Goal: Contribute content: Contribute content

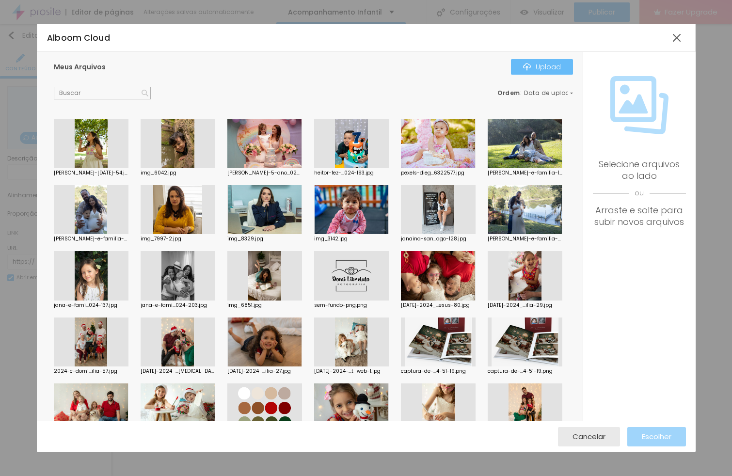
click at [548, 69] on div "Upload" at bounding box center [542, 67] width 38 height 8
click at [140, 475] on div "Subindo 0/1 arquivos" at bounding box center [366, 479] width 732 height 6
click at [134, 475] on div "Subindo 0/1 arquivos" at bounding box center [366, 479] width 732 height 6
click at [577, 433] on span "Cancelar" at bounding box center [588, 436] width 33 height 8
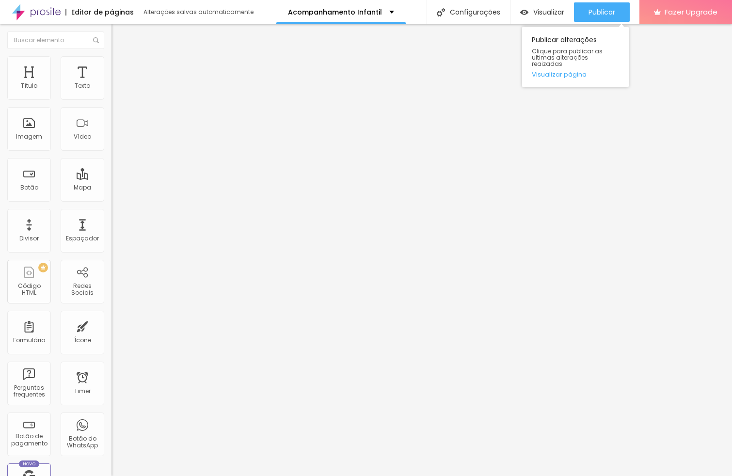
click at [599, 23] on div "Publicar alterações Clique para publicar as ultimas alterações reaizadas Visual…" at bounding box center [575, 54] width 107 height 65
drag, startPoint x: 600, startPoint y: 16, endPoint x: 611, endPoint y: 19, distance: 12.0
click at [600, 16] on span "Publicar" at bounding box center [601, 12] width 27 height 8
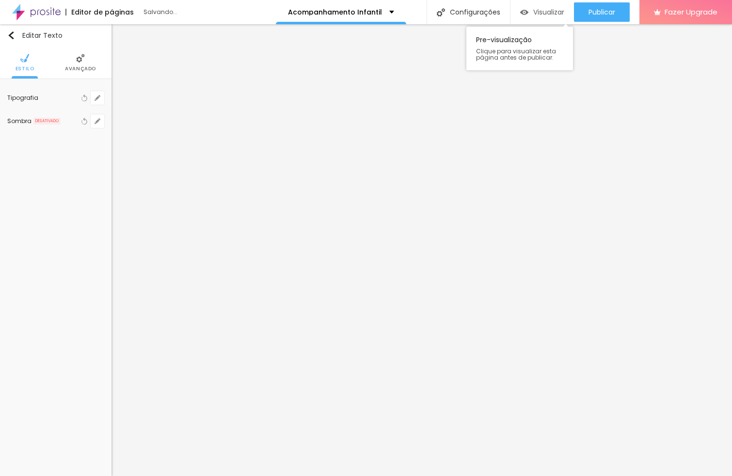
click at [545, 12] on span "Visualizar" at bounding box center [548, 12] width 31 height 8
click at [170, 475] on div at bounding box center [366, 482] width 732 height 0
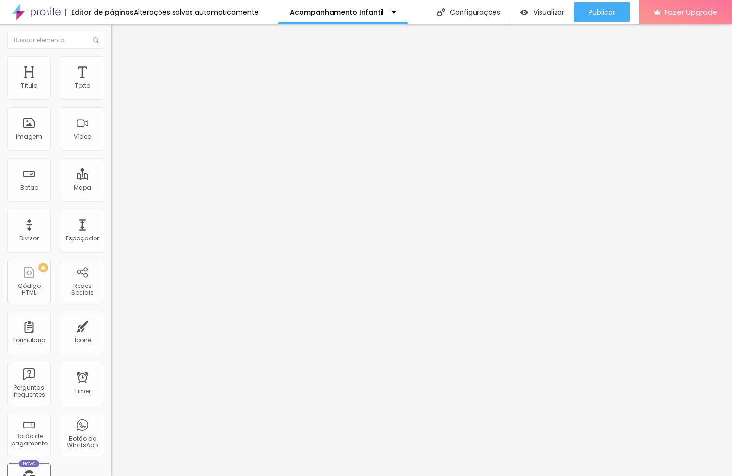
click at [111, 83] on span "Adicionar imagem" at bounding box center [142, 79] width 62 height 8
click at [119, 37] on img "button" at bounding box center [123, 35] width 8 height 8
click at [34, 77] on div "Título" at bounding box center [29, 78] width 44 height 44
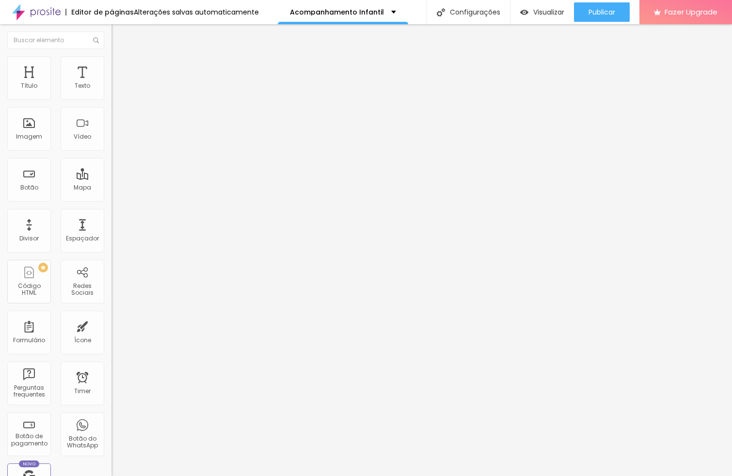
click at [111, 82] on div "Adicionar imagem" at bounding box center [166, 79] width 111 height 7
drag, startPoint x: 69, startPoint y: 131, endPoint x: 73, endPoint y: 135, distance: 5.8
click at [111, 82] on div "Adicionar imagem" at bounding box center [166, 79] width 111 height 7
click at [111, 83] on span "Adicionar imagem" at bounding box center [142, 79] width 62 height 8
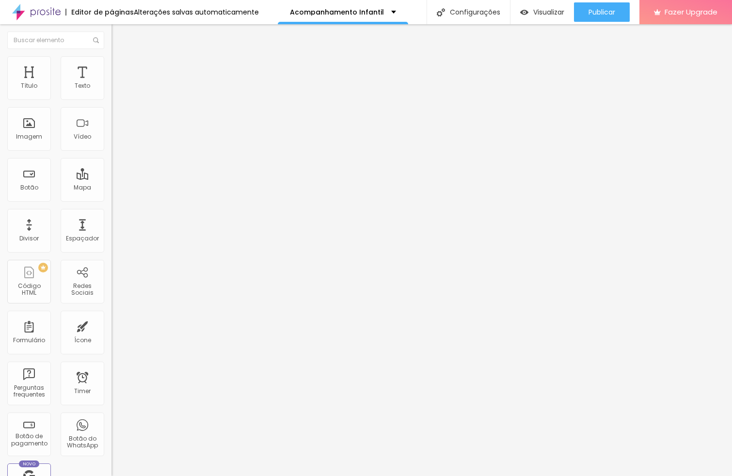
click at [119, 37] on img "button" at bounding box center [123, 35] width 8 height 8
click at [111, 83] on span "Trocar imagem" at bounding box center [137, 79] width 53 height 8
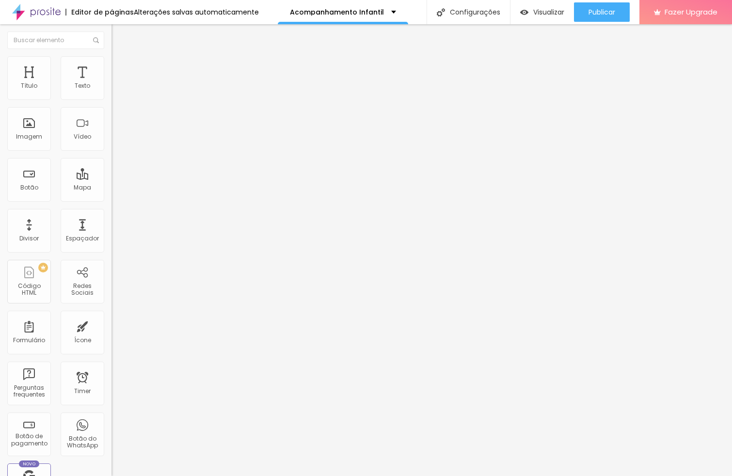
drag, startPoint x: 647, startPoint y: 442, endPoint x: 638, endPoint y: 441, distance: 8.2
click at [111, 152] on span "Original" at bounding box center [122, 147] width 23 height 8
click at [111, 168] on div "Quadrado 1:1" at bounding box center [166, 165] width 111 height 6
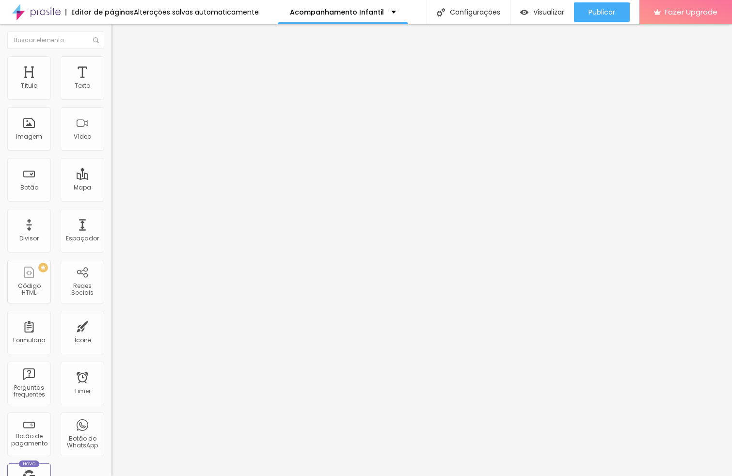
click at [111, 152] on span "Original" at bounding box center [122, 147] width 23 height 8
click at [111, 169] on span "Quadrado" at bounding box center [126, 165] width 31 height 8
click at [119, 33] on img "button" at bounding box center [123, 35] width 8 height 8
click at [111, 83] on span "Adicionar imagem" at bounding box center [142, 79] width 62 height 8
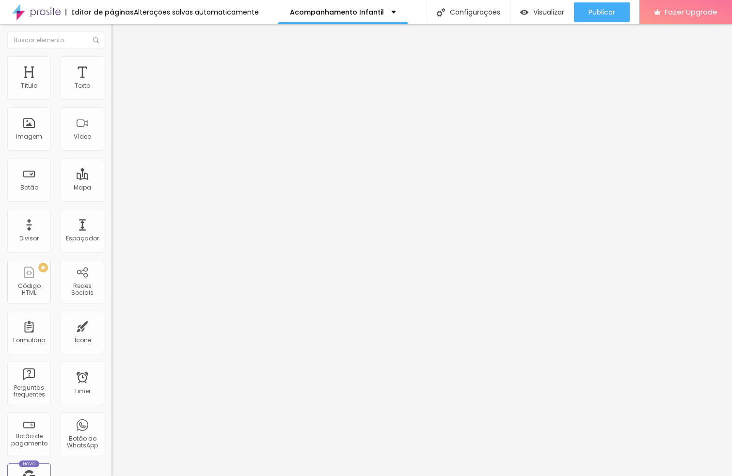
drag, startPoint x: 667, startPoint y: 436, endPoint x: 658, endPoint y: 434, distance: 8.7
drag, startPoint x: 84, startPoint y: 209, endPoint x: 85, endPoint y: 217, distance: 7.8
click at [111, 152] on span "Original" at bounding box center [122, 147] width 23 height 8
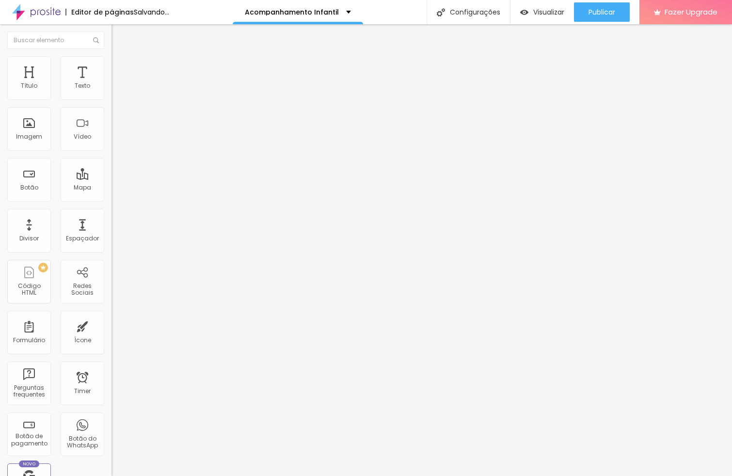
click at [111, 168] on div "Quadrado 1:1" at bounding box center [166, 165] width 111 height 6
click at [119, 36] on div "Editar Texto" at bounding box center [146, 35] width 55 height 8
click at [119, 35] on img "button" at bounding box center [123, 35] width 8 height 8
click at [119, 36] on img "button" at bounding box center [123, 35] width 8 height 8
click at [119, 34] on img "button" at bounding box center [123, 35] width 8 height 8
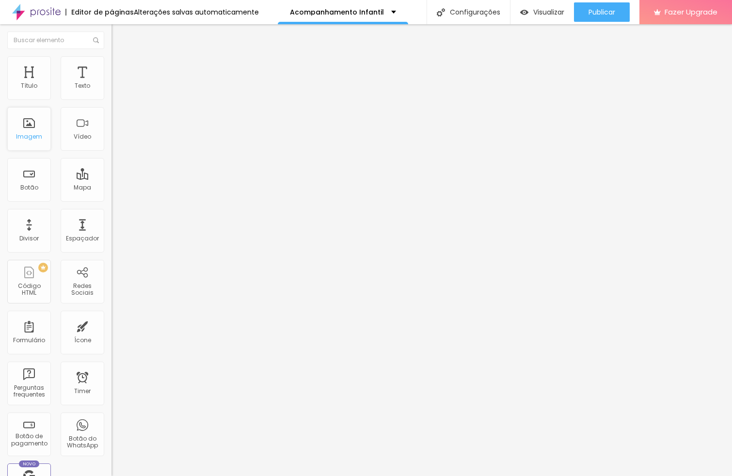
click at [35, 134] on div "Imagem" at bounding box center [29, 136] width 26 height 7
click at [111, 83] on span "Adicionar imagem" at bounding box center [142, 79] width 62 height 8
click at [111, 152] on span "Original" at bounding box center [122, 147] width 23 height 8
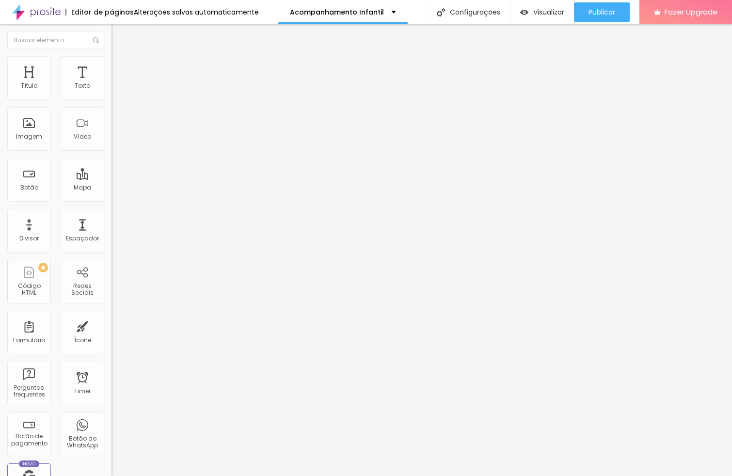
click at [143, 169] on span "1:1" at bounding box center [145, 165] width 5 height 8
click at [111, 66] on img at bounding box center [115, 70] width 9 height 9
type input "0"
type input "5"
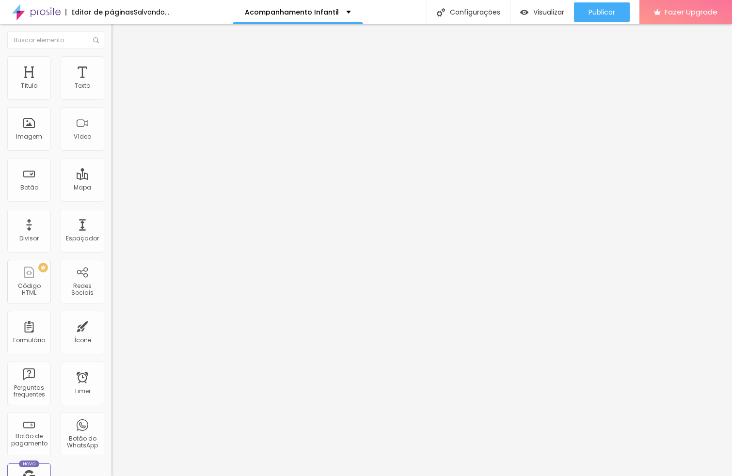
type input "5"
type input "0"
type input "5"
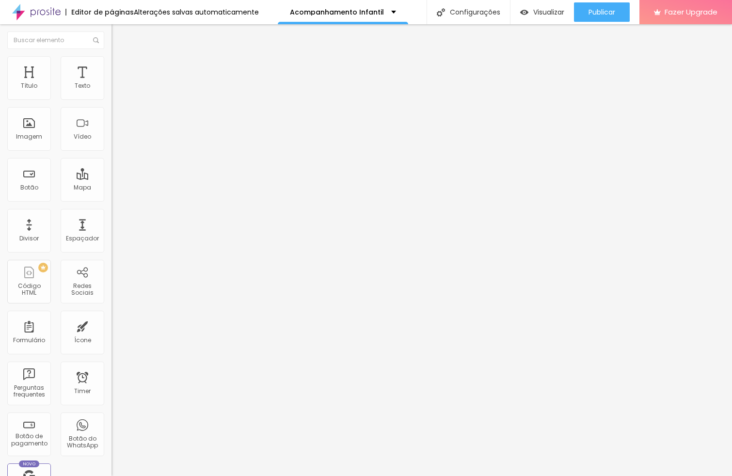
type input "10"
type input "15"
type input "20"
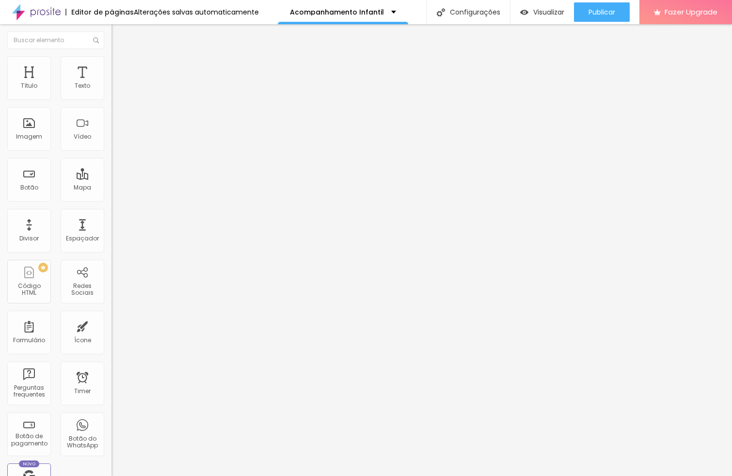
type input "20"
type input "25"
type input "30"
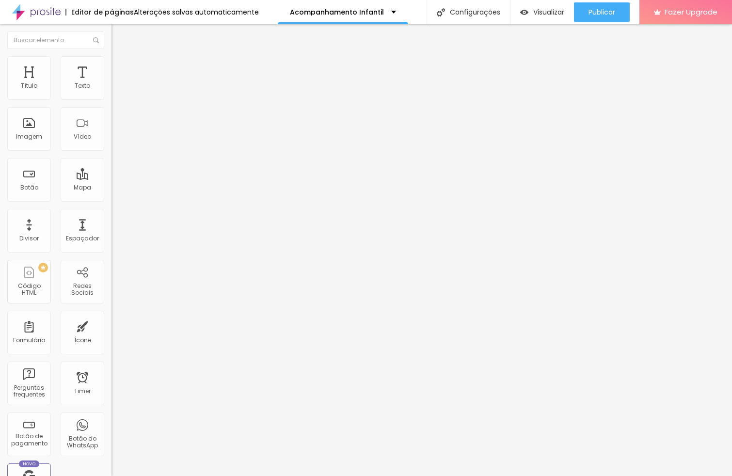
type input "25"
type input "10"
type input "5"
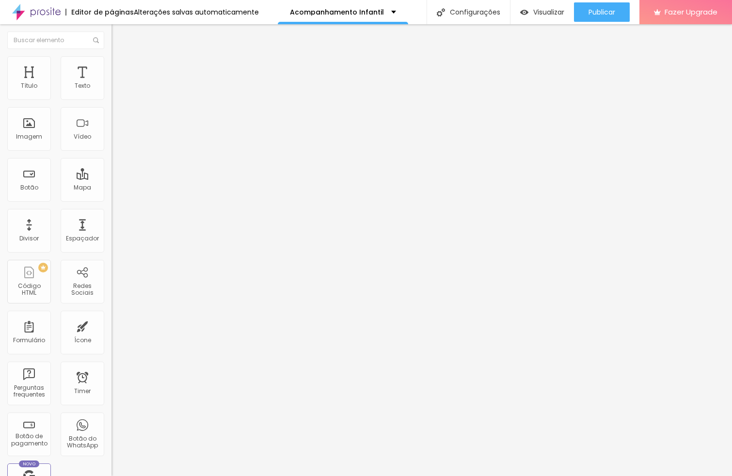
type input "5"
type input "0"
type input "5"
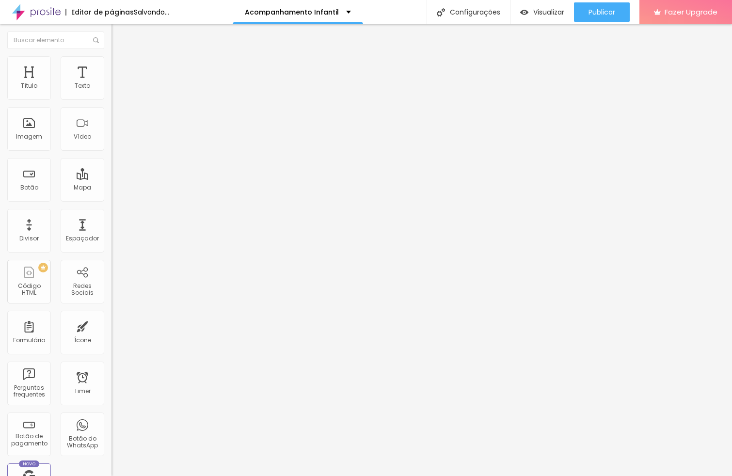
drag, startPoint x: 30, startPoint y: 93, endPoint x: 33, endPoint y: 98, distance: 5.2
click at [111, 188] on input "range" at bounding box center [142, 192] width 62 height 8
type input "22"
type input "71"
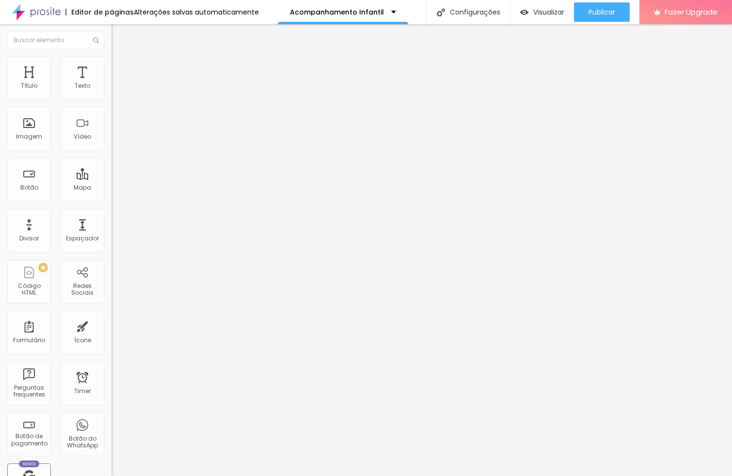
type input "71"
type input "98"
type input "168"
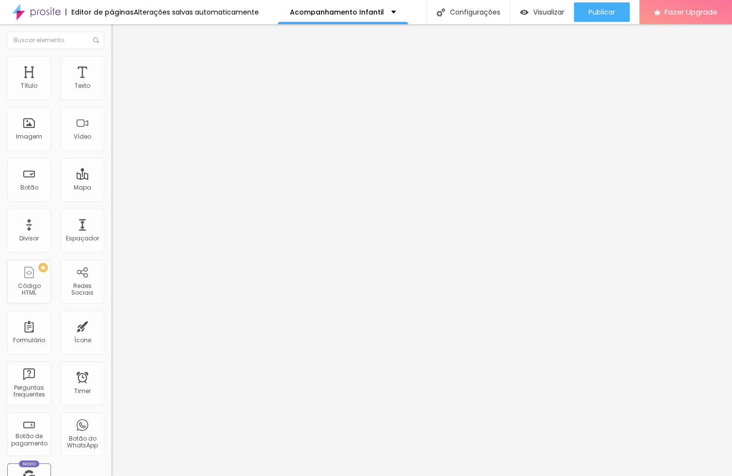
type input "256"
type input "308"
type input "335"
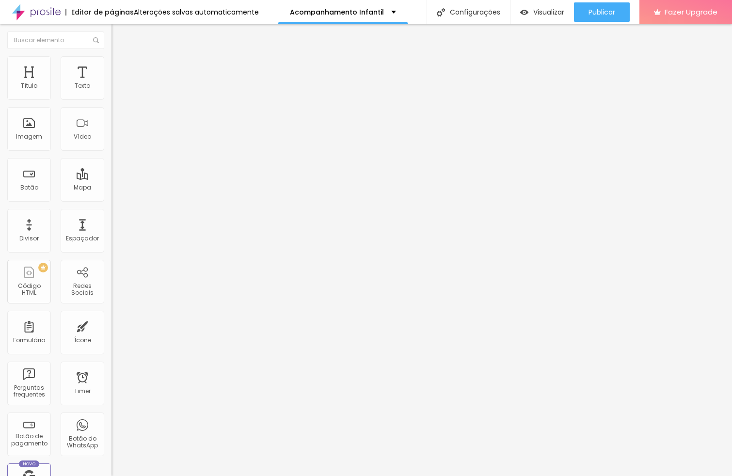
type input "335"
type input "386"
type input "399"
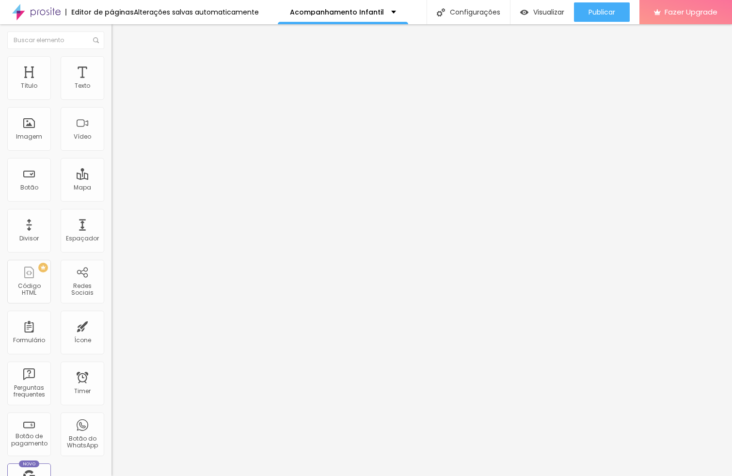
type input "425"
type input "450"
type input "471"
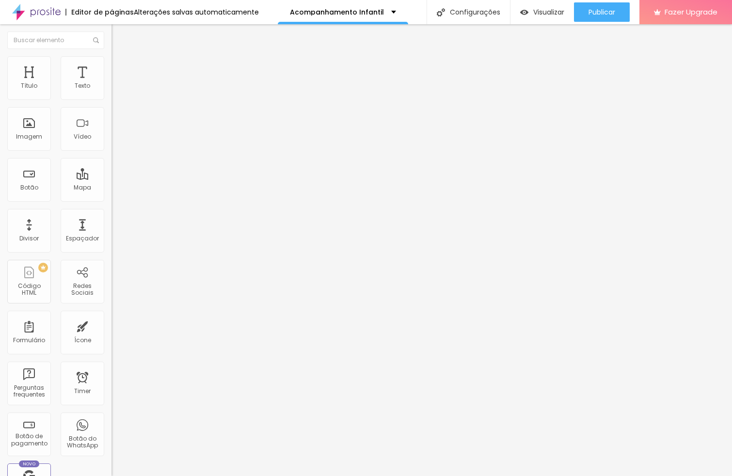
type input "471"
type input "480"
type input "489"
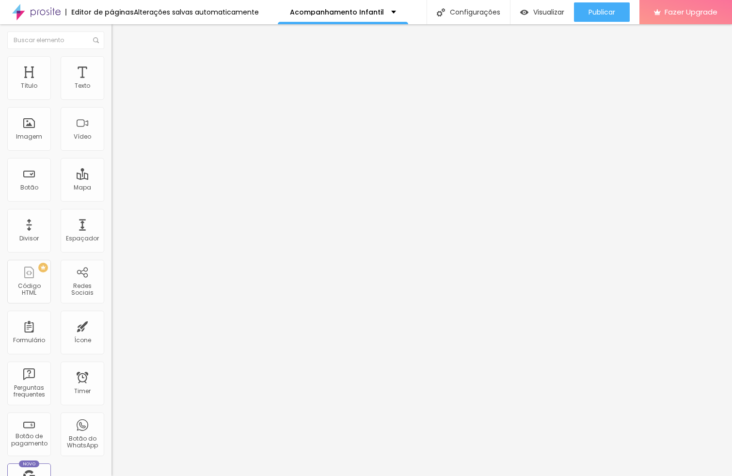
type input "491"
type input "468"
type input "443"
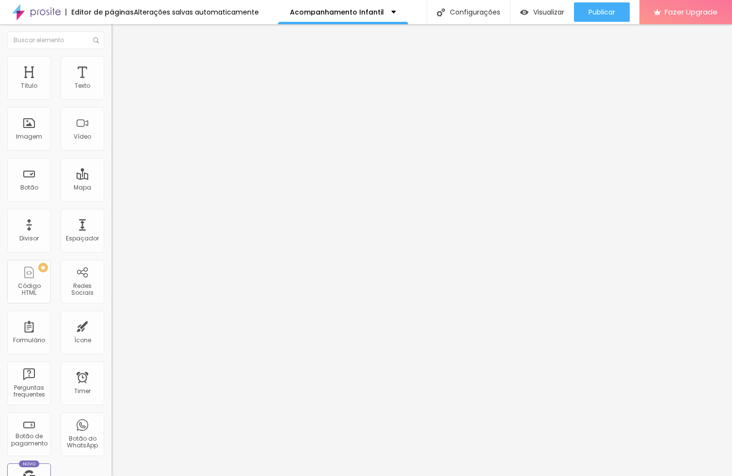
type input "443"
type input "413"
type input "384"
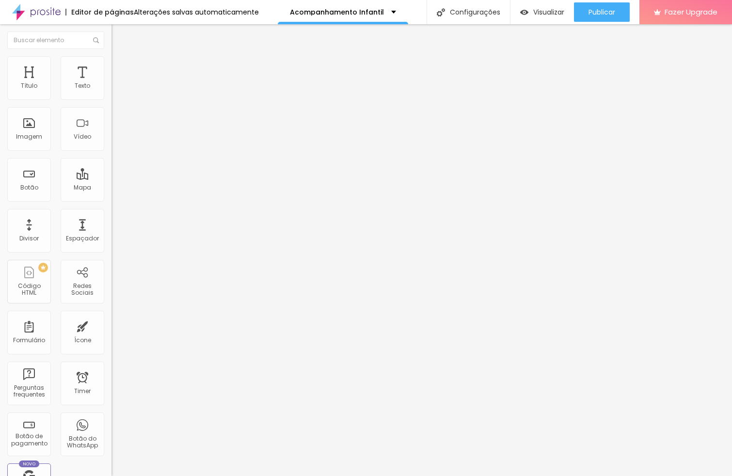
type input "367"
type input "349"
type input "337"
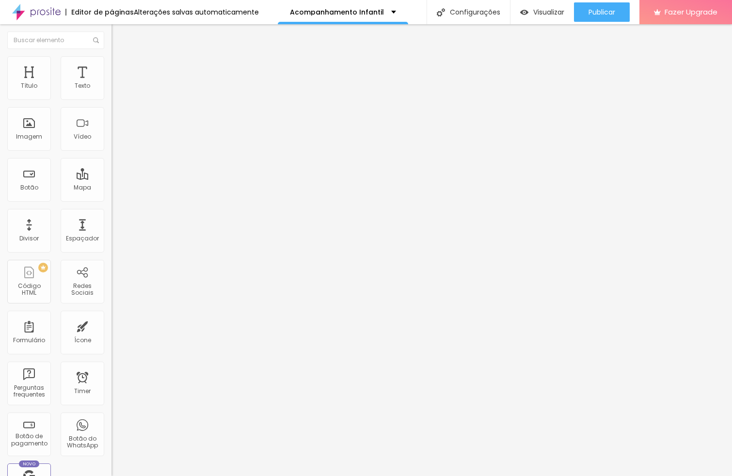
type input "337"
type input "317"
type input "303"
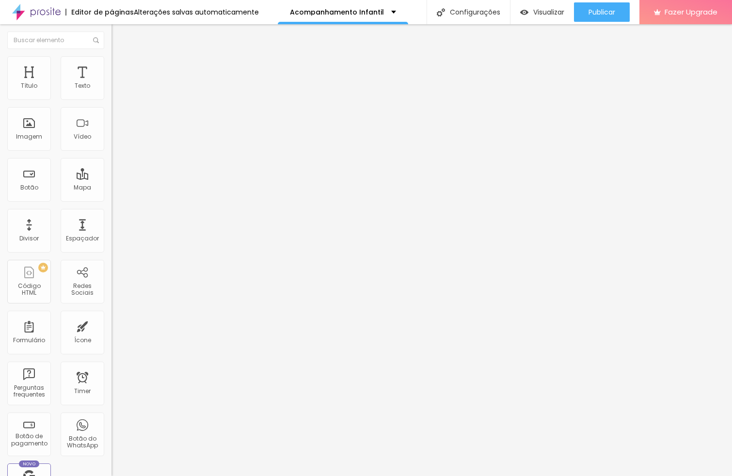
type input "279"
type input "243"
type input "205"
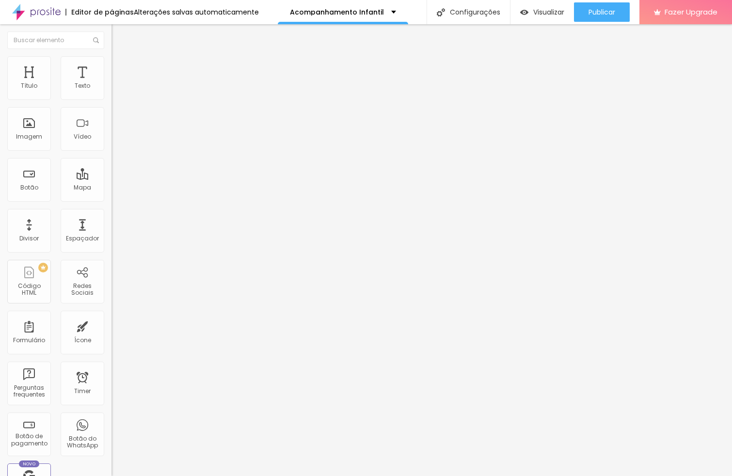
type input "205"
type input "139"
type input "47"
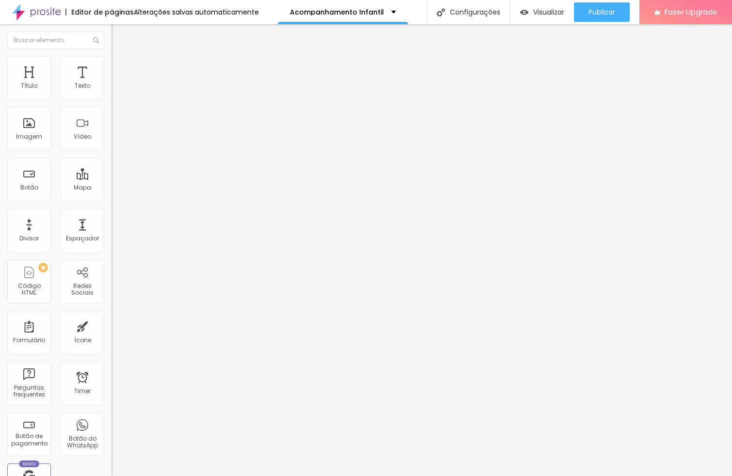
type input "0"
drag, startPoint x: 28, startPoint y: 115, endPoint x: -12, endPoint y: 115, distance: 39.7
click at [111, 325] on input "range" at bounding box center [142, 329] width 62 height 8
click at [111, 60] on img at bounding box center [115, 60] width 9 height 9
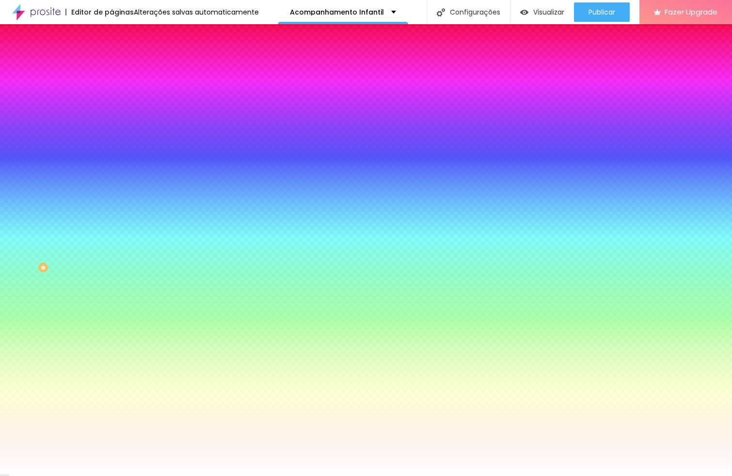
click at [111, 55] on img at bounding box center [115, 51] width 9 height 9
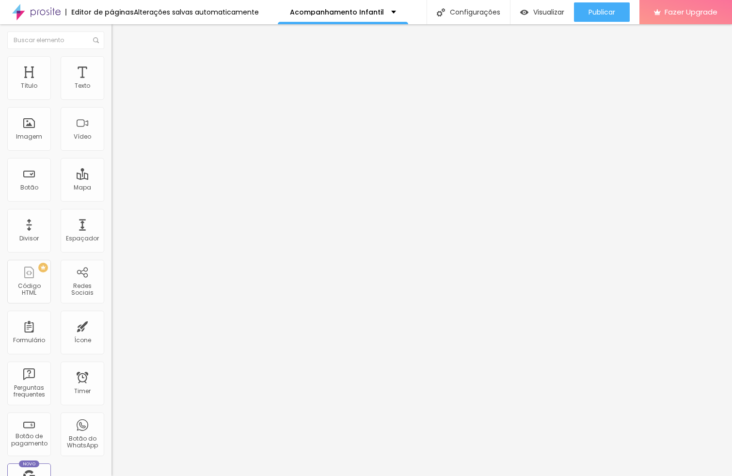
click at [111, 83] on span "Adicionar imagem" at bounding box center [142, 79] width 62 height 8
drag, startPoint x: 623, startPoint y: 429, endPoint x: 642, endPoint y: 430, distance: 18.9
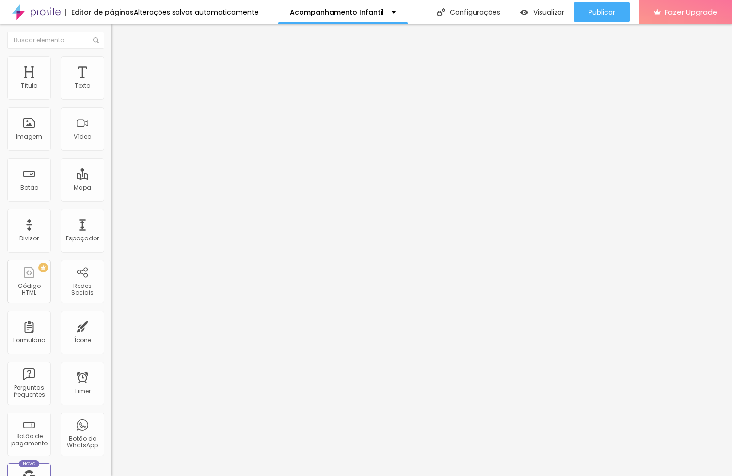
click at [111, 152] on span "Original" at bounding box center [122, 147] width 23 height 8
click at [111, 169] on span "Quadrado" at bounding box center [126, 165] width 31 height 8
click at [111, 64] on li "Estilo" at bounding box center [166, 61] width 111 height 10
click at [111, 60] on img at bounding box center [115, 60] width 9 height 9
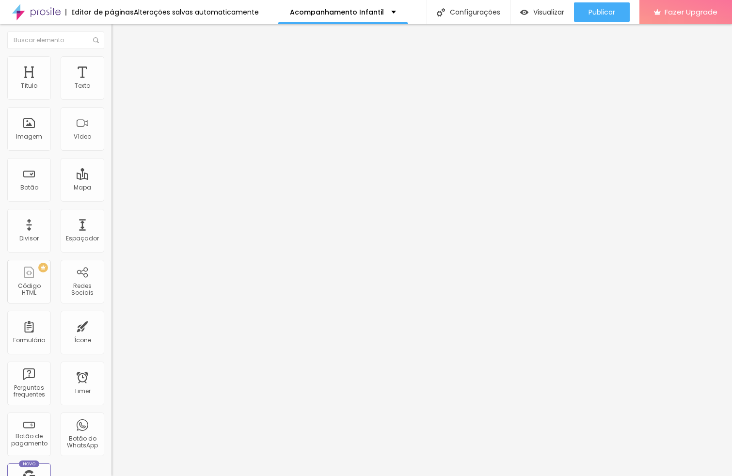
click at [111, 66] on li "Avançado" at bounding box center [166, 71] width 111 height 10
click at [111, 55] on img at bounding box center [115, 51] width 9 height 9
click at [111, 56] on img at bounding box center [115, 60] width 9 height 9
click at [111, 61] on img at bounding box center [115, 60] width 9 height 9
click at [111, 66] on li "Avançado" at bounding box center [166, 71] width 111 height 10
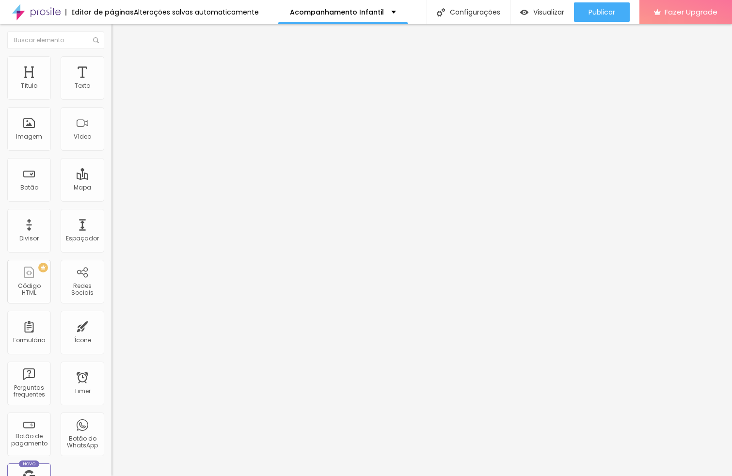
click at [111, 57] on img at bounding box center [115, 60] width 9 height 9
click at [111, 55] on img at bounding box center [115, 51] width 9 height 9
click at [111, 82] on div "Trocar imagem" at bounding box center [166, 79] width 111 height 7
click at [111, 83] on span "Trocar imagem" at bounding box center [137, 79] width 53 height 8
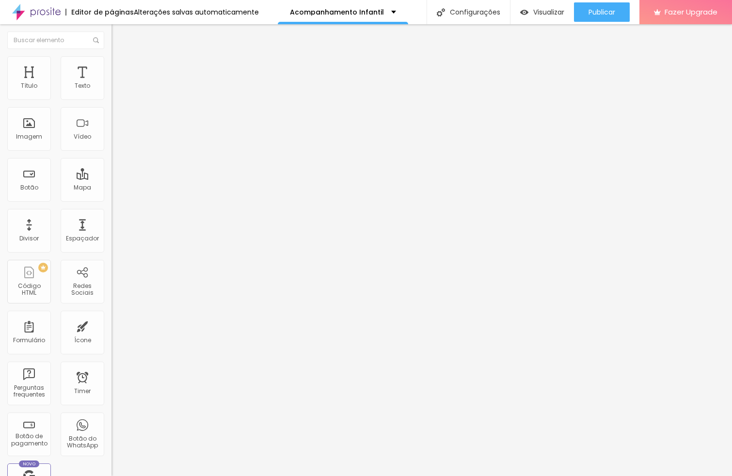
click at [111, 152] on span "Original" at bounding box center [122, 147] width 23 height 8
click at [111, 169] on span "Quadrado" at bounding box center [126, 165] width 31 height 8
click at [111, 83] on span "Adicionar imagem" at bounding box center [142, 79] width 62 height 8
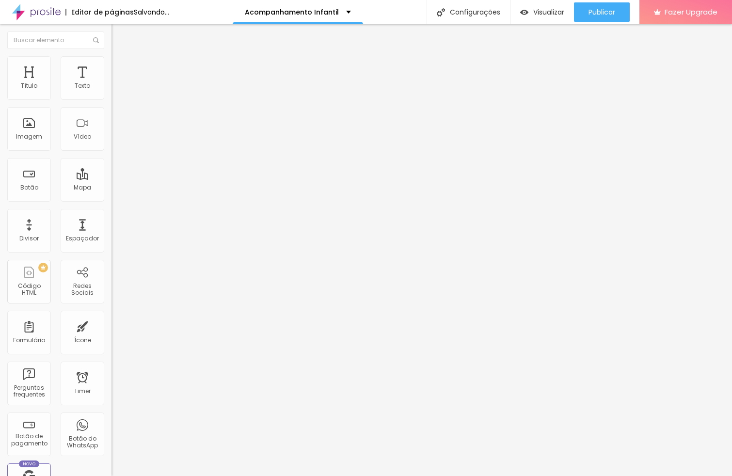
drag, startPoint x: 127, startPoint y: 138, endPoint x: 140, endPoint y: 142, distance: 12.9
click at [111, 62] on img at bounding box center [115, 60] width 9 height 9
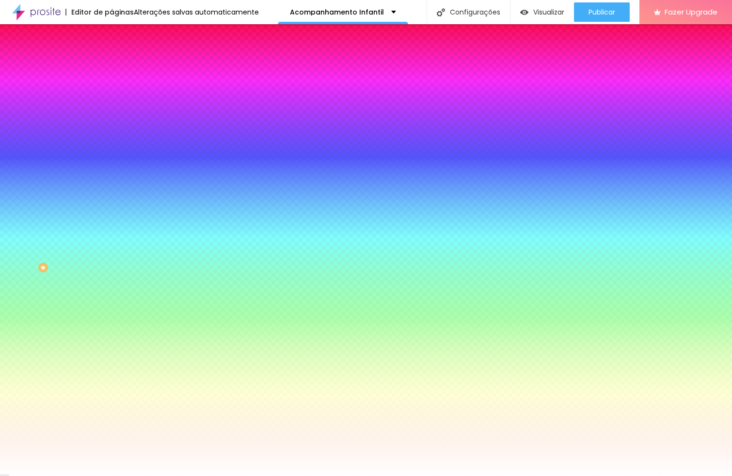
click at [111, 89] on span "Adicionar imagem" at bounding box center [142, 85] width 62 height 8
click at [111, 132] on div at bounding box center [166, 132] width 111 height 0
drag, startPoint x: 98, startPoint y: 260, endPoint x: 96, endPoint y: 213, distance: 47.5
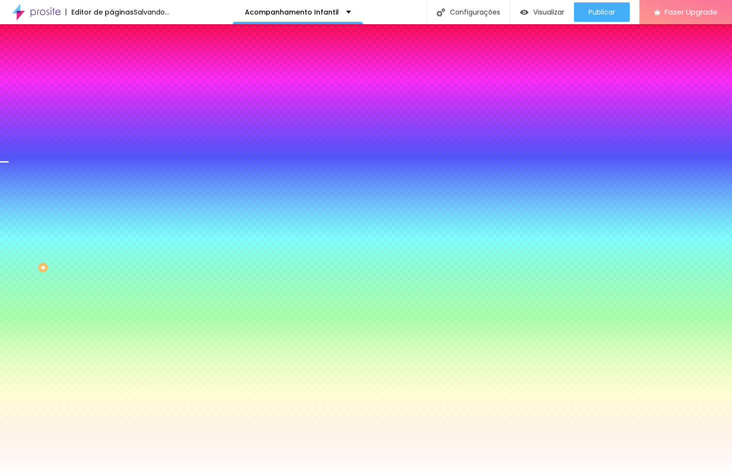
click at [9, 162] on div at bounding box center [4, 161] width 10 height 1
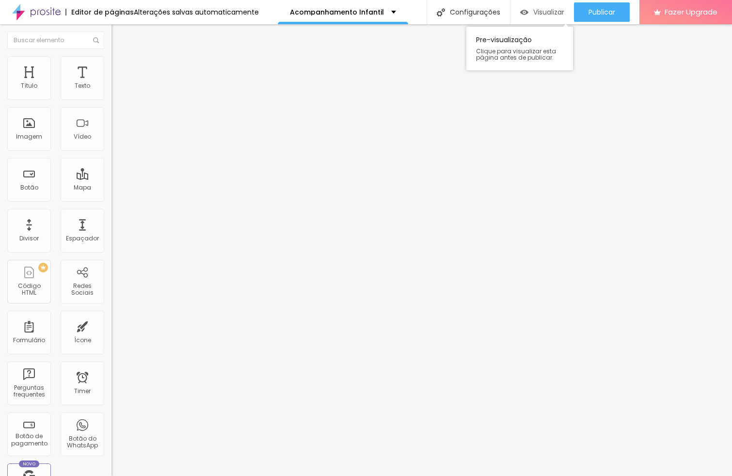
click at [527, 7] on div "Visualizar" at bounding box center [542, 11] width 44 height 19
click at [528, 3] on div "Visualizar" at bounding box center [542, 11] width 44 height 19
click at [111, 83] on span "Trocar imagem" at bounding box center [137, 79] width 53 height 8
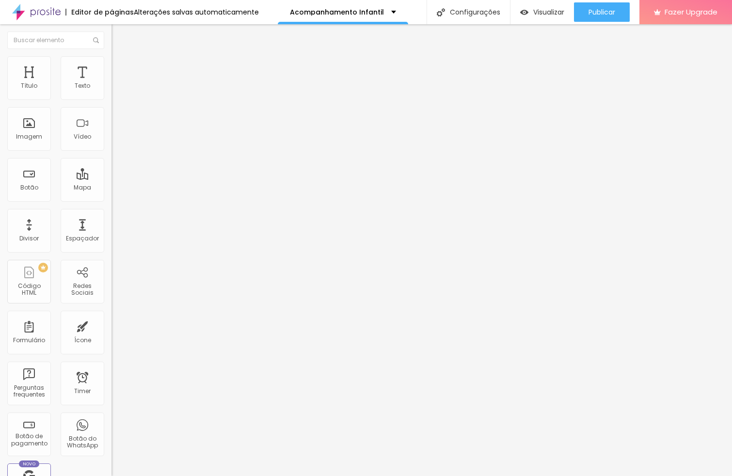
click at [111, 64] on li "Estilo" at bounding box center [166, 61] width 111 height 10
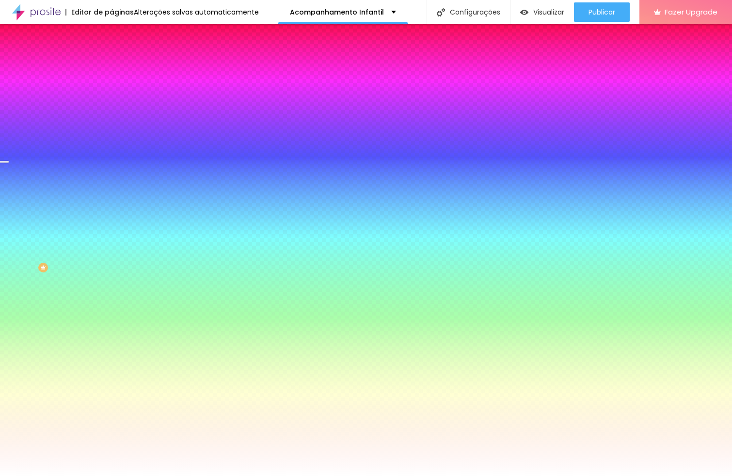
click at [111, 66] on img at bounding box center [115, 70] width 9 height 9
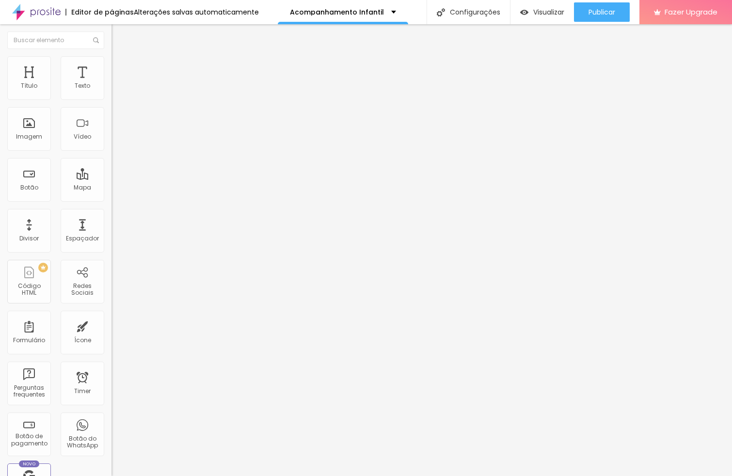
type input "26"
type input "24"
type input "34"
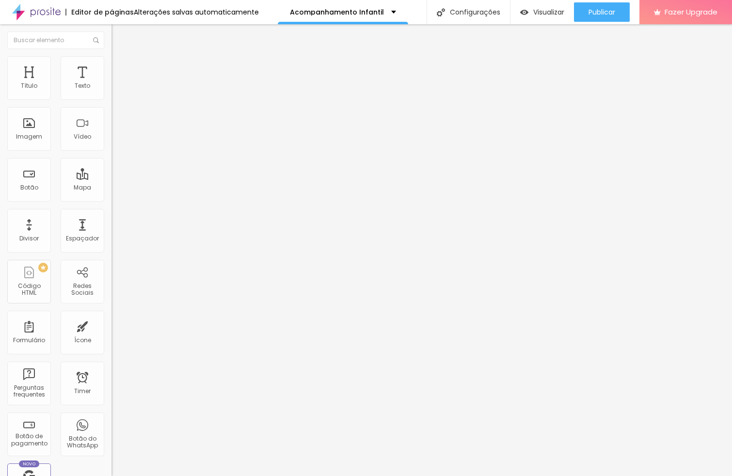
type input "34"
type input "54"
type input "100"
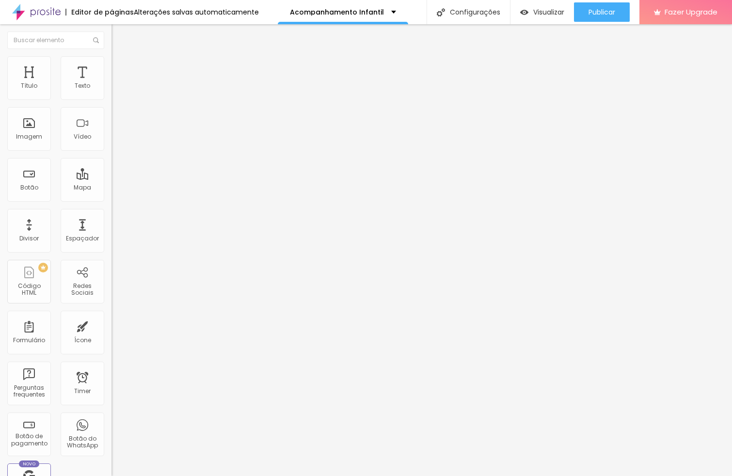
type input "145"
type input "161"
type input "166"
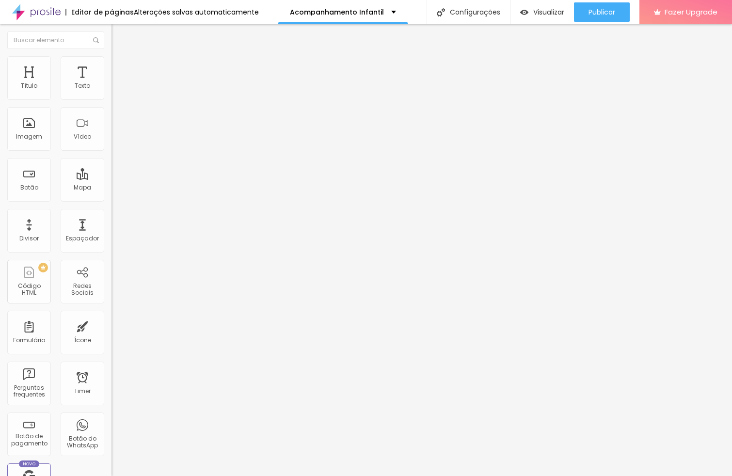
type input "166"
type input "167"
type input "169"
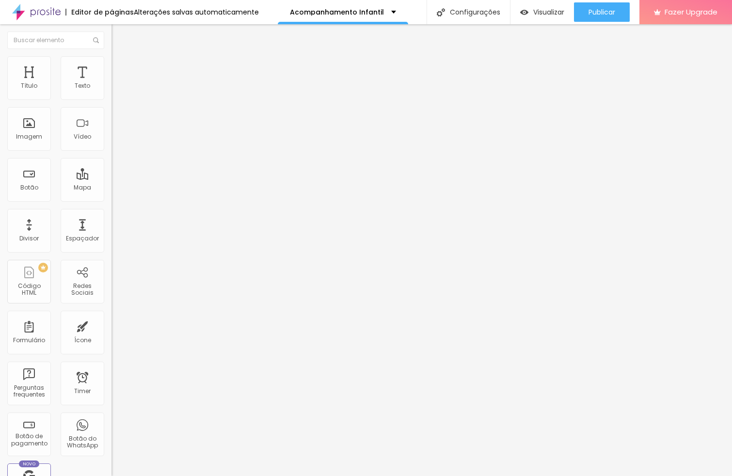
type input "173"
type input "188"
type input "221"
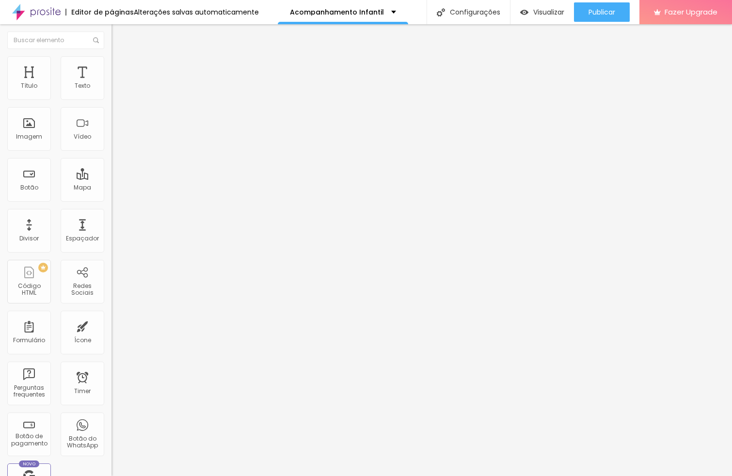
type input "221"
type input "233"
type input "243"
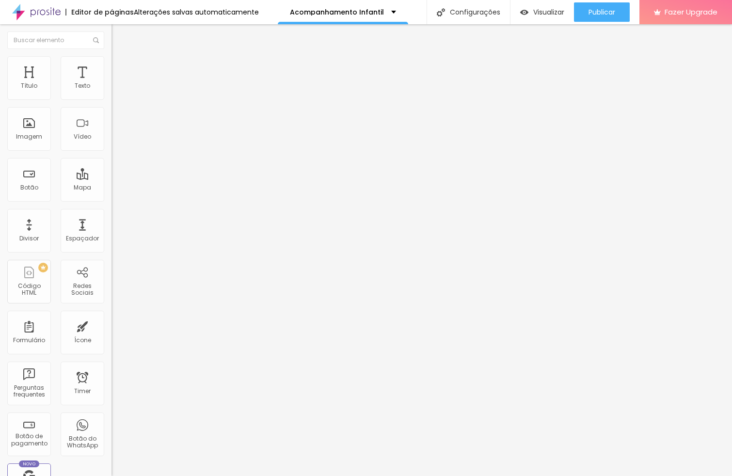
type input "251"
type input "253"
type input "242"
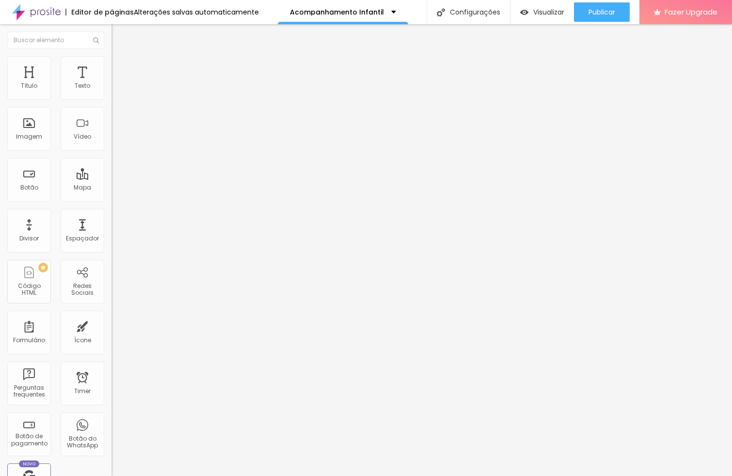
type input "242"
type input "240"
type input "237"
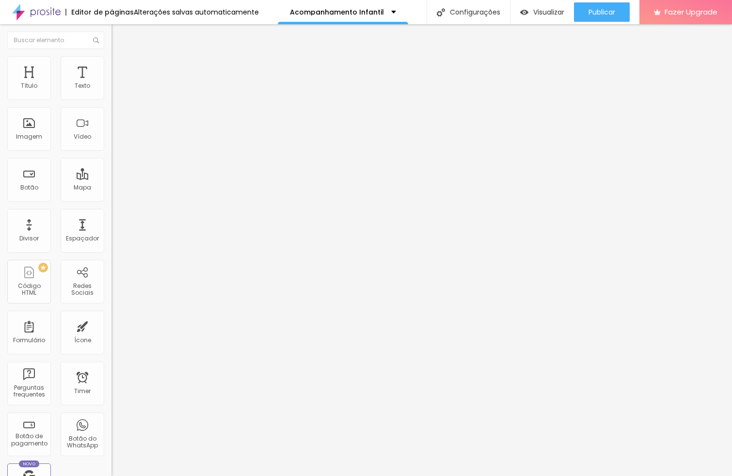
type input "236"
type input "234"
type input "231"
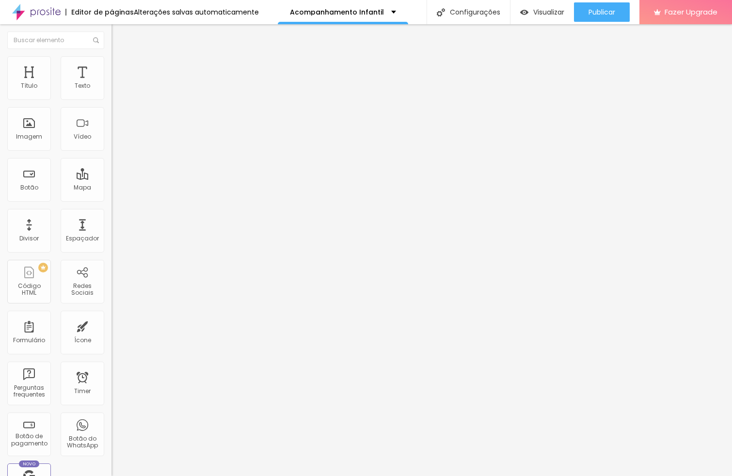
type input "231"
type input "228"
type input "225"
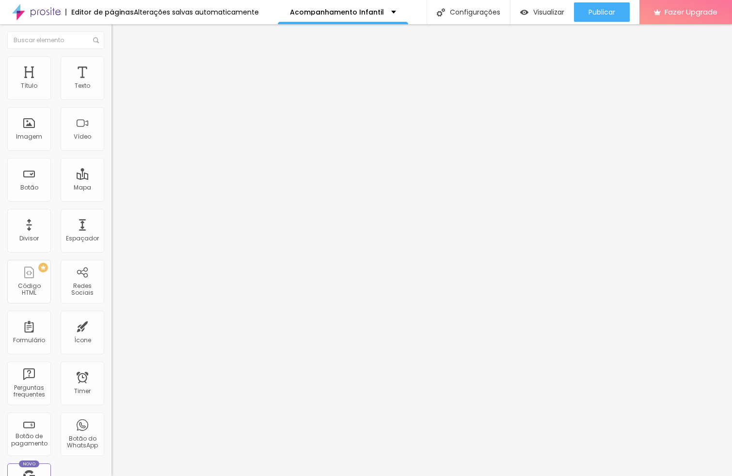
type input "221"
type input "216"
type input "201"
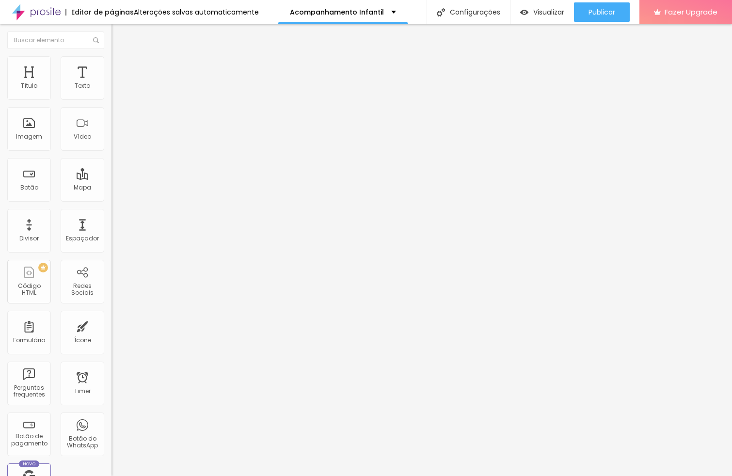
type input "201"
type input "184"
type input "176"
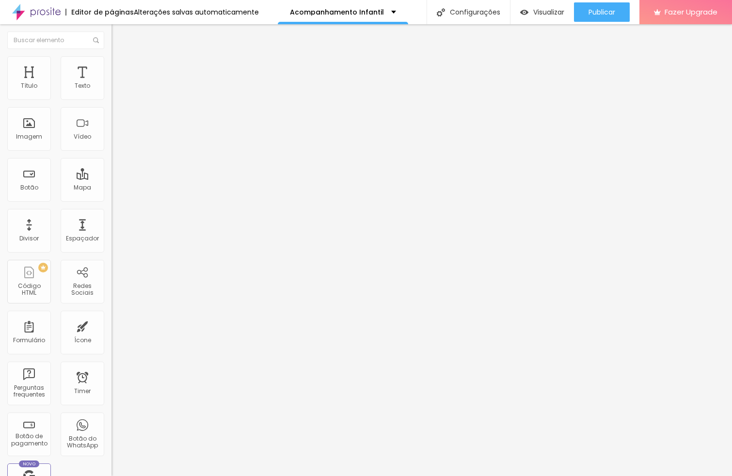
type input "174"
type input "173"
type input "172"
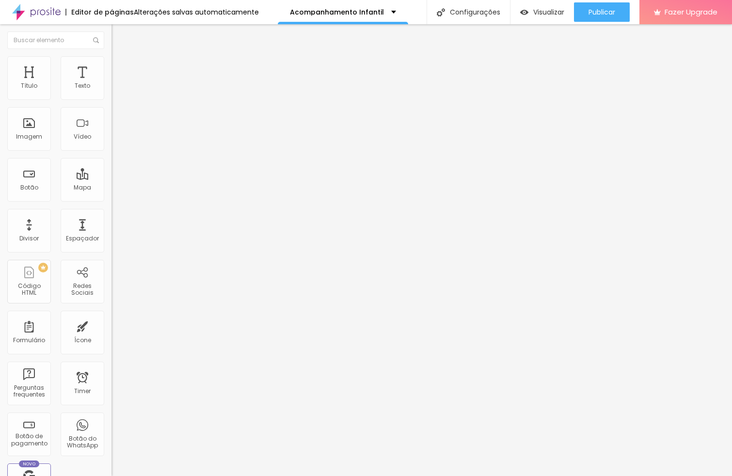
type input "172"
type input "170"
type input "168"
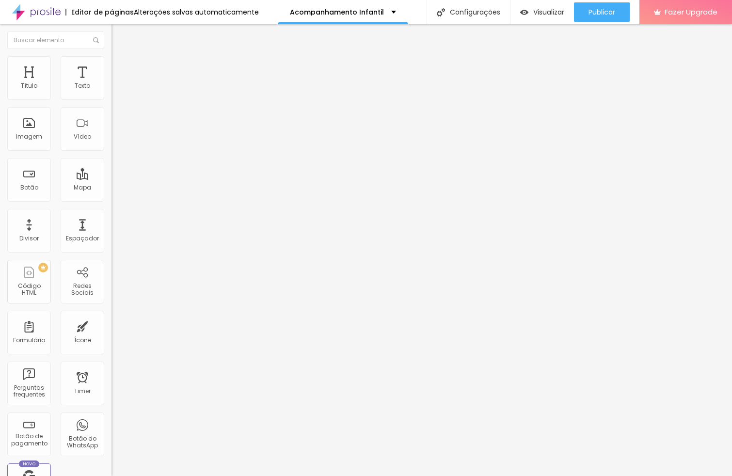
type input "167"
type input "165"
type input "164"
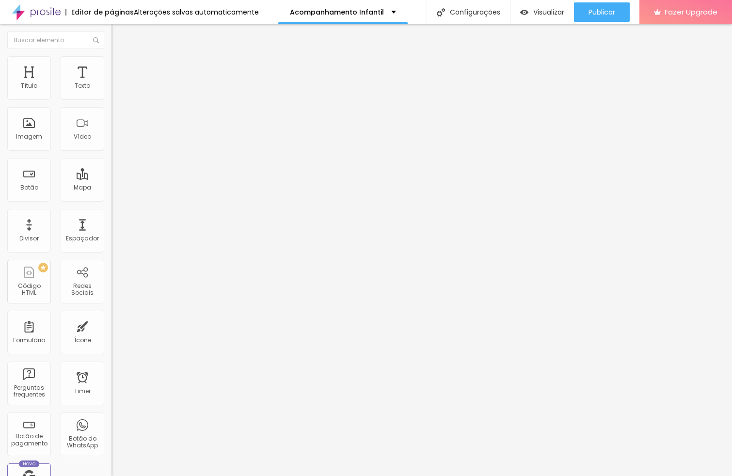
type input "164"
type input "165"
type input "169"
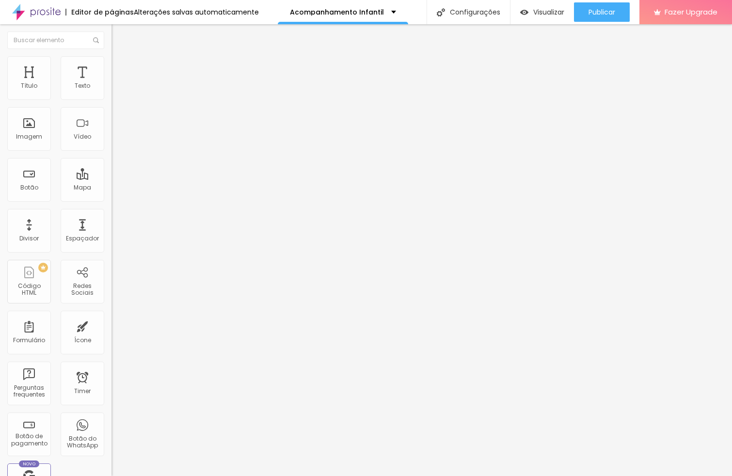
type input "170"
drag, startPoint x: 23, startPoint y: 115, endPoint x: 37, endPoint y: 115, distance: 13.6
type input "170"
click at [111, 325] on input "range" at bounding box center [142, 329] width 62 height 8
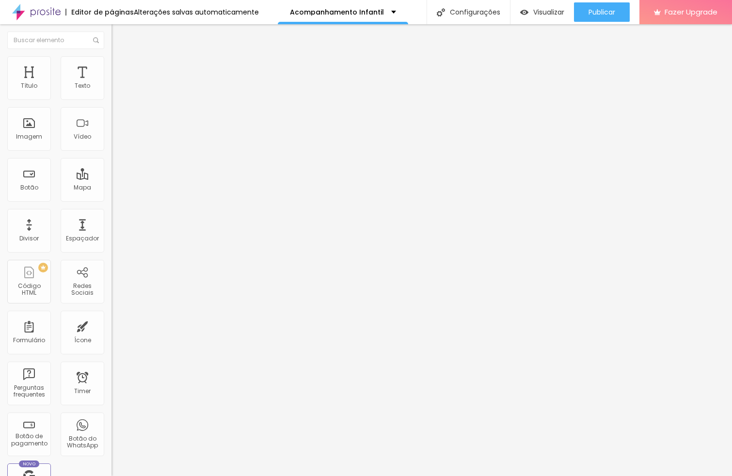
click at [111, 94] on img at bounding box center [114, 92] width 7 height 7
click at [111, 97] on img at bounding box center [114, 100] width 7 height 7
click at [111, 88] on img at bounding box center [114, 84] width 7 height 7
click at [111, 61] on img at bounding box center [115, 60] width 9 height 9
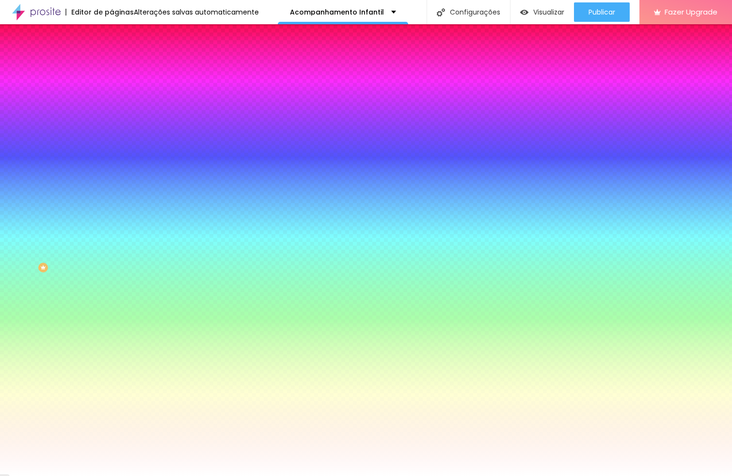
click at [111, 66] on li "Avançado" at bounding box center [166, 71] width 111 height 10
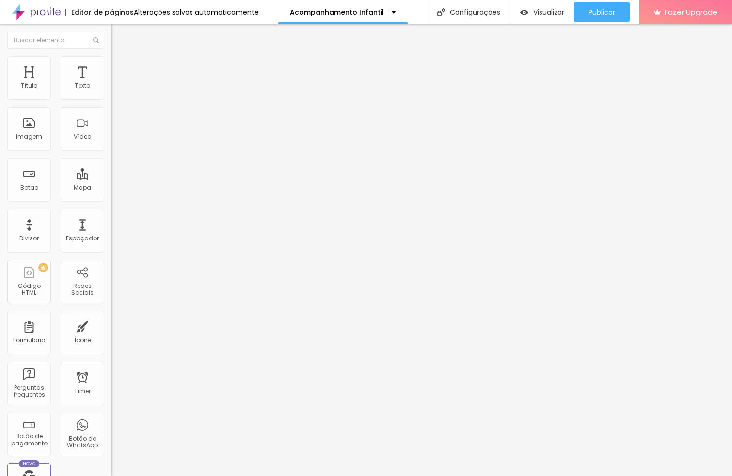
type input "15"
type input "10"
type input "5"
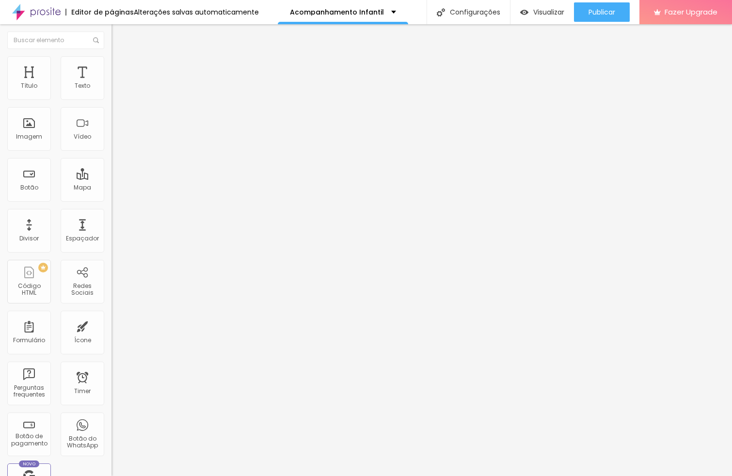
type input "5"
type input "0"
type input "10"
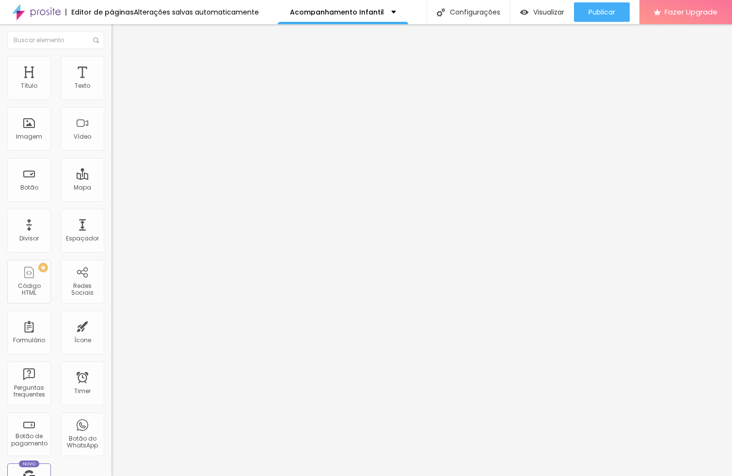
type input "15"
type input "20"
click at [111, 188] on input "range" at bounding box center [142, 192] width 62 height 8
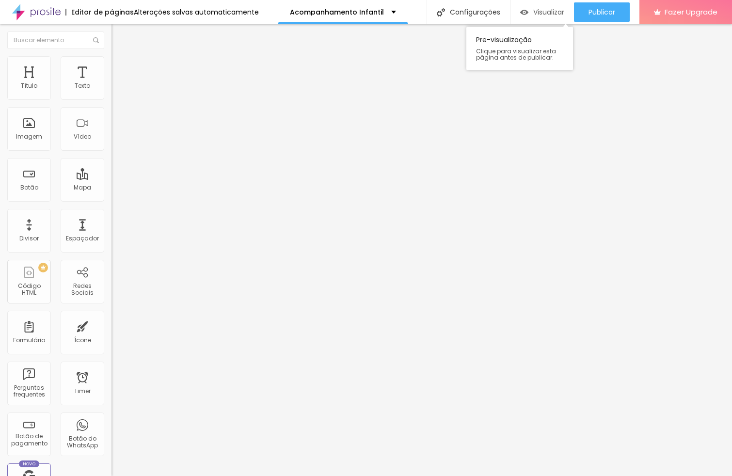
click at [549, 8] on span "Visualizar" at bounding box center [548, 12] width 31 height 8
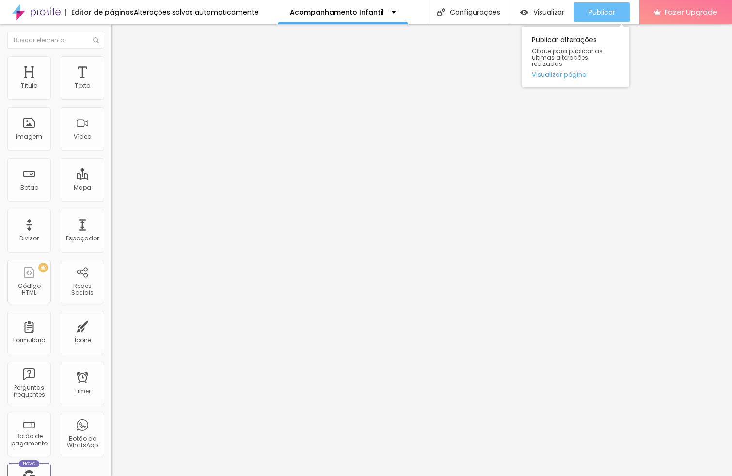
click at [612, 9] on span "Publicar" at bounding box center [601, 12] width 27 height 8
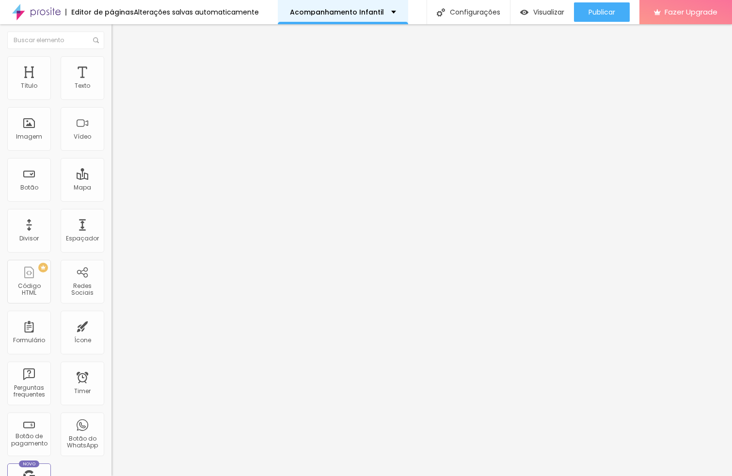
click at [311, 7] on div "Acompanhamento Infantil" at bounding box center [343, 12] width 130 height 24
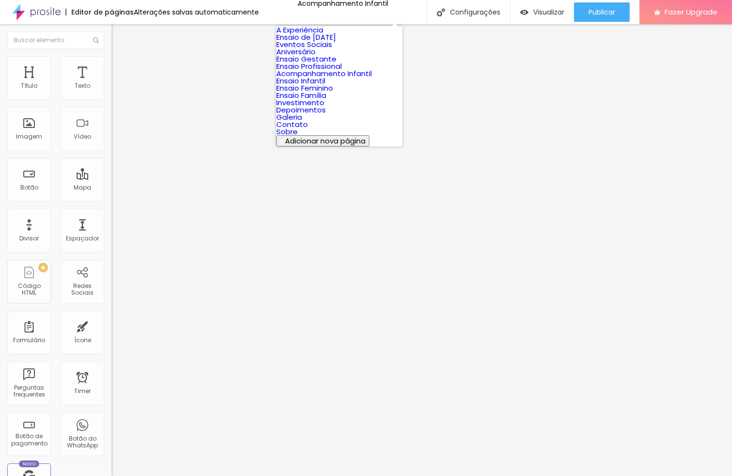
click at [336, 64] on link "Ensaio Gestante" at bounding box center [306, 59] width 60 height 10
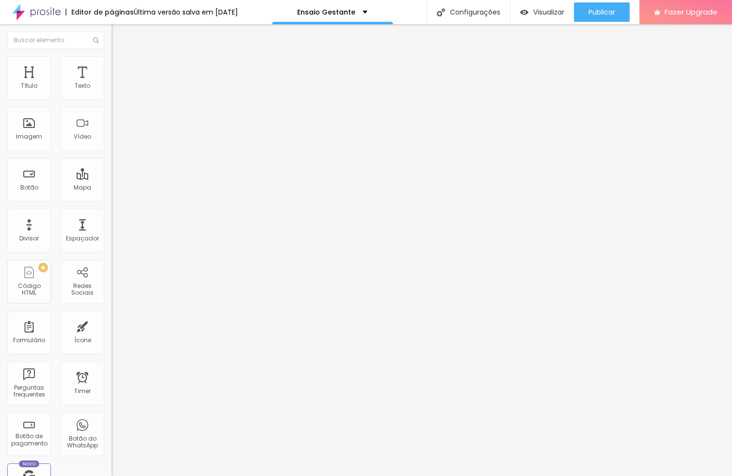
click at [111, 88] on span "Completo" at bounding box center [126, 84] width 30 height 8
click at [111, 94] on span "Encaixotado" at bounding box center [130, 90] width 38 height 8
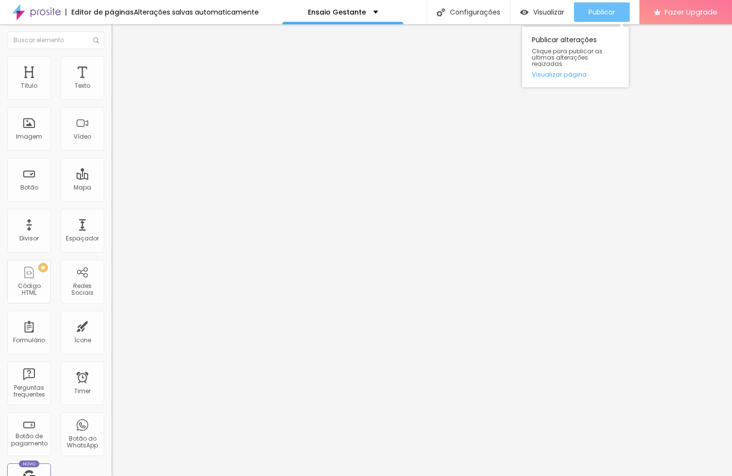
click at [592, 14] on span "Publicar" at bounding box center [601, 12] width 27 height 8
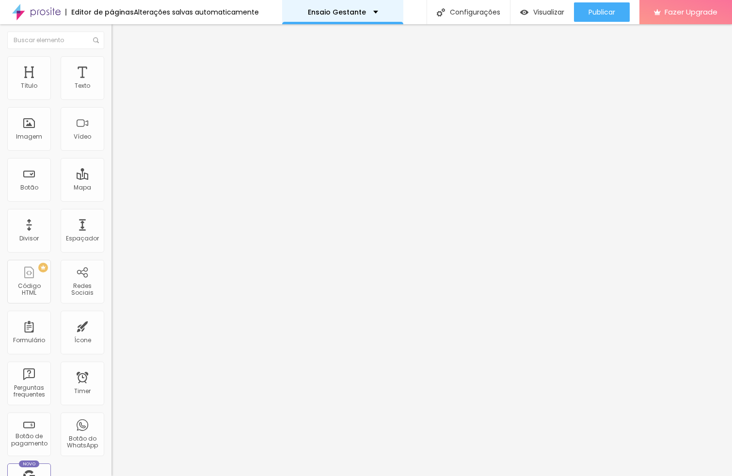
click at [362, 15] on div "Ensaio Gestante" at bounding box center [343, 12] width 70 height 7
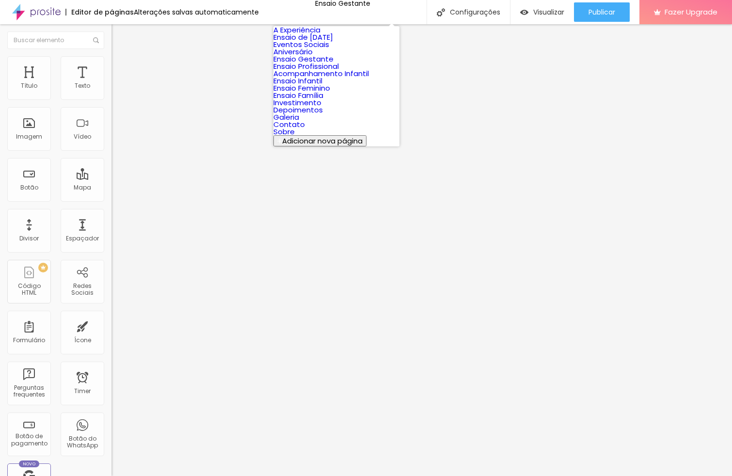
scroll to position [153, 0]
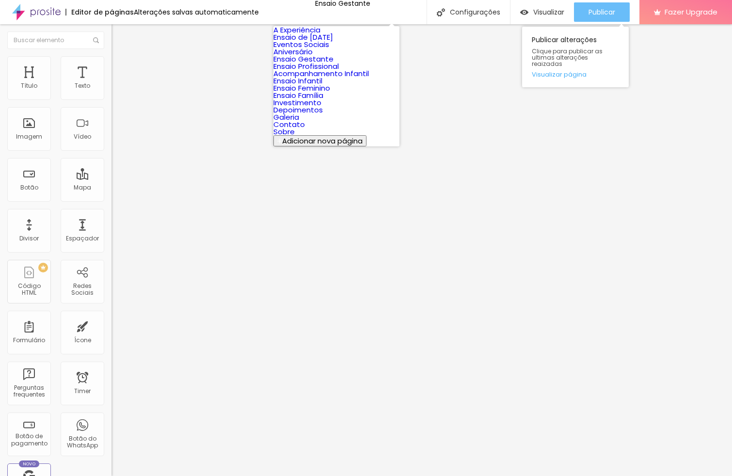
click at [580, 14] on button "Publicar" at bounding box center [602, 11] width 56 height 19
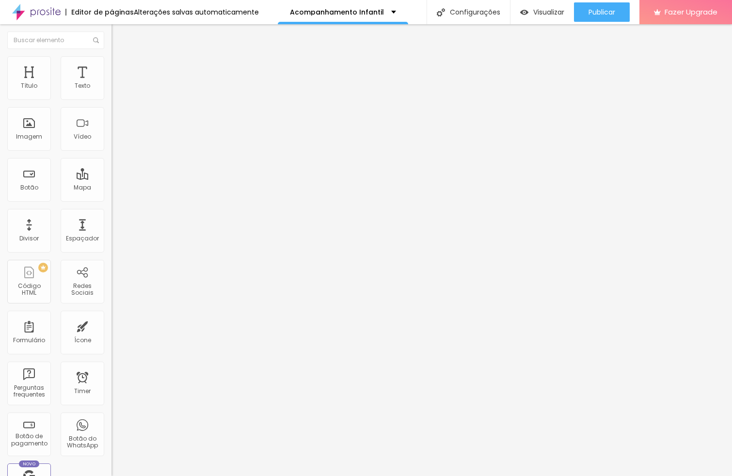
click at [111, 66] on li "Avançado" at bounding box center [166, 71] width 111 height 10
click at [540, 2] on div "Visualizar Pre-visualização Clique para visualizar esta página antes de publica…" at bounding box center [541, 12] width 63 height 24
click at [537, 10] on span "Visualizar" at bounding box center [548, 12] width 31 height 8
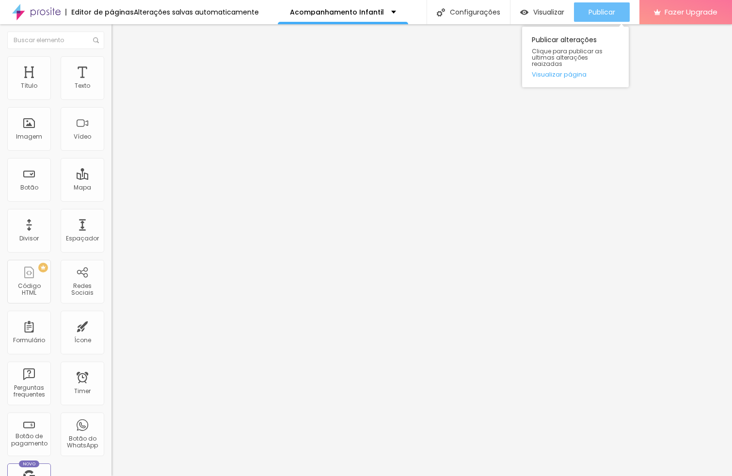
click at [607, 15] on span "Publicar" at bounding box center [601, 12] width 27 height 8
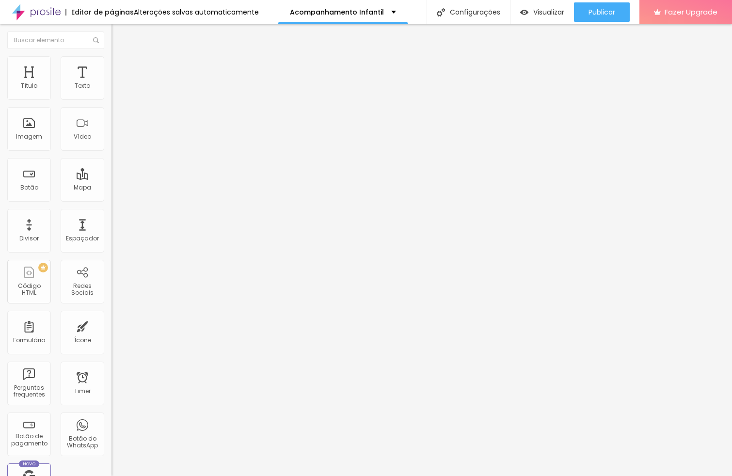
click at [111, 64] on ul "Conteúdo Estilo Avançado" at bounding box center [166, 61] width 111 height 29
click at [111, 57] on img at bounding box center [115, 60] width 9 height 9
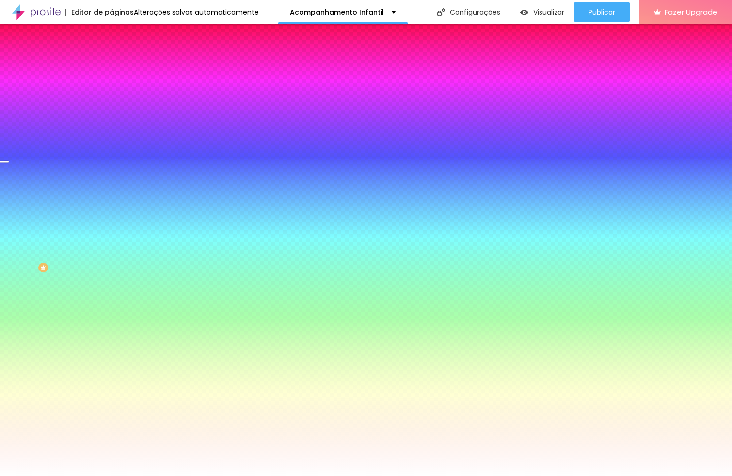
click at [111, 101] on span "Nenhum" at bounding box center [123, 97] width 25 height 8
click at [111, 116] on span "Parallax" at bounding box center [123, 112] width 24 height 8
click at [111, 66] on li "Avançado" at bounding box center [166, 71] width 111 height 10
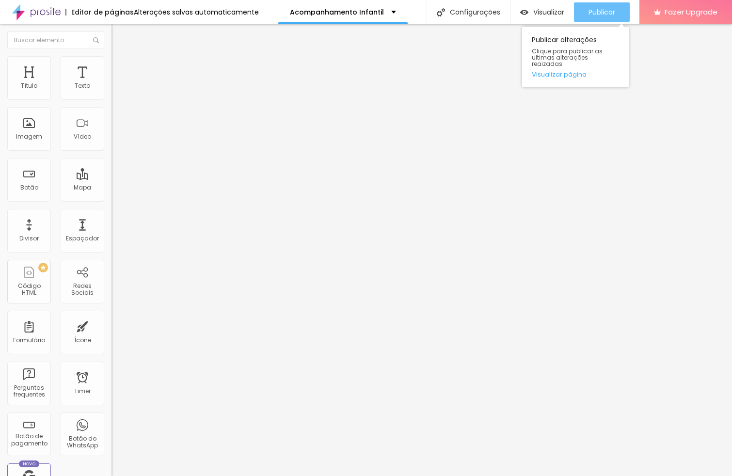
click at [610, 5] on div "Publicar" at bounding box center [601, 11] width 27 height 19
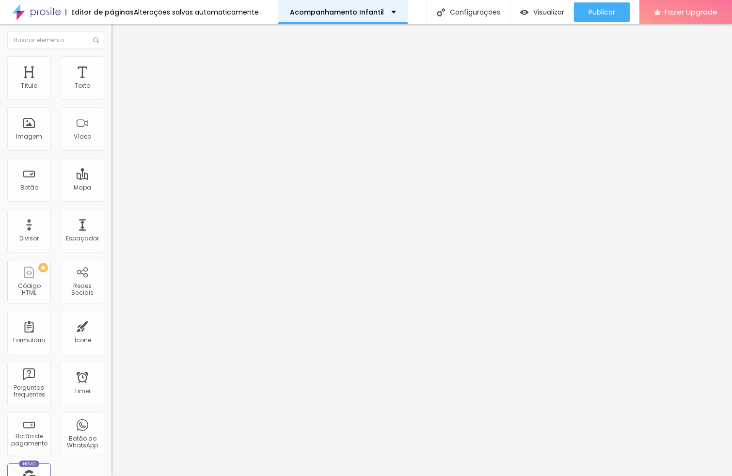
click at [310, 14] on p "Acompanhamento Infantil" at bounding box center [337, 12] width 94 height 7
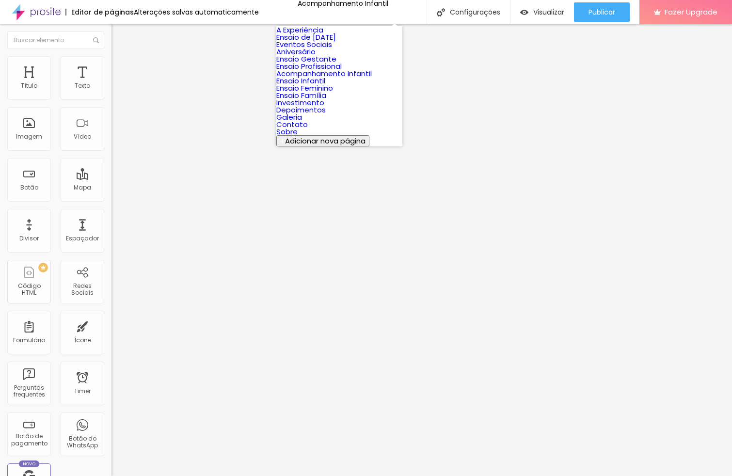
click at [321, 35] on link "A Experiência" at bounding box center [299, 30] width 47 height 10
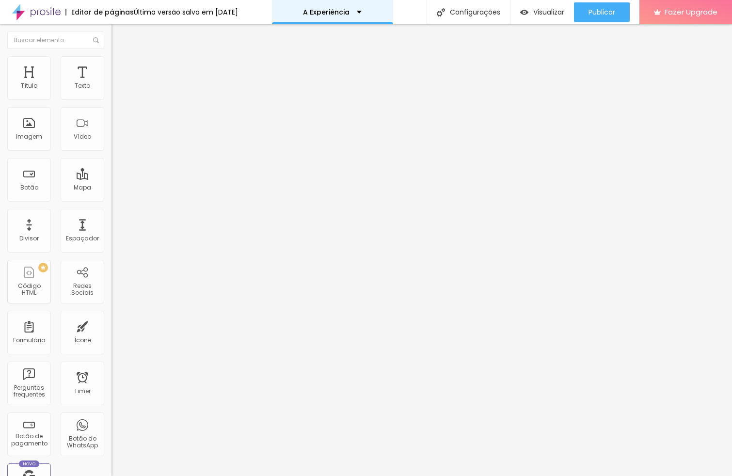
click at [340, 10] on p "A Experiência" at bounding box center [326, 12] width 47 height 7
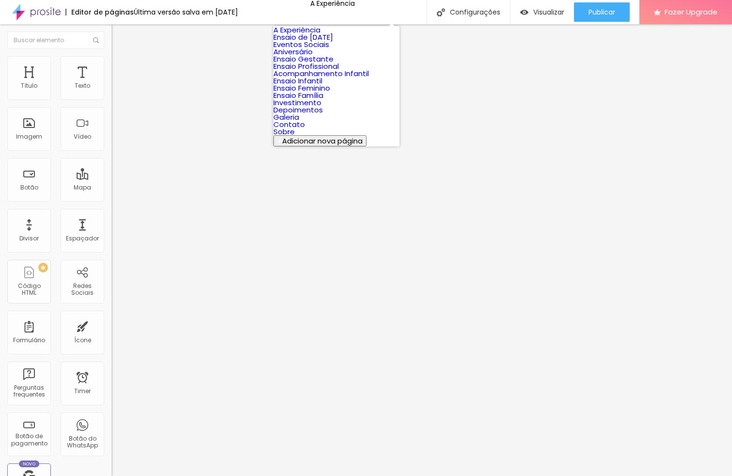
click at [312, 57] on link "Aniversário" at bounding box center [292, 52] width 39 height 10
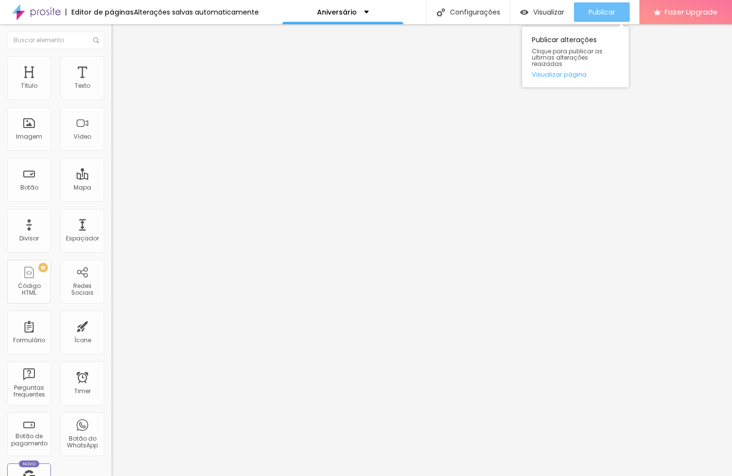
click at [604, 11] on span "Publicar" at bounding box center [601, 12] width 27 height 8
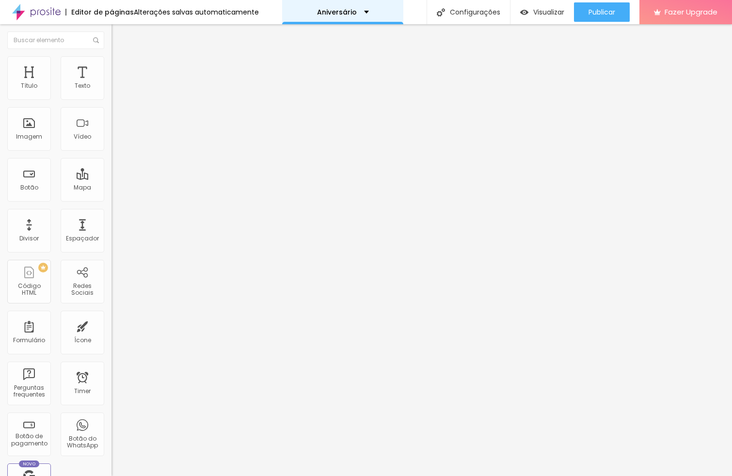
click at [339, 12] on p "Aniversário" at bounding box center [337, 12] width 40 height 7
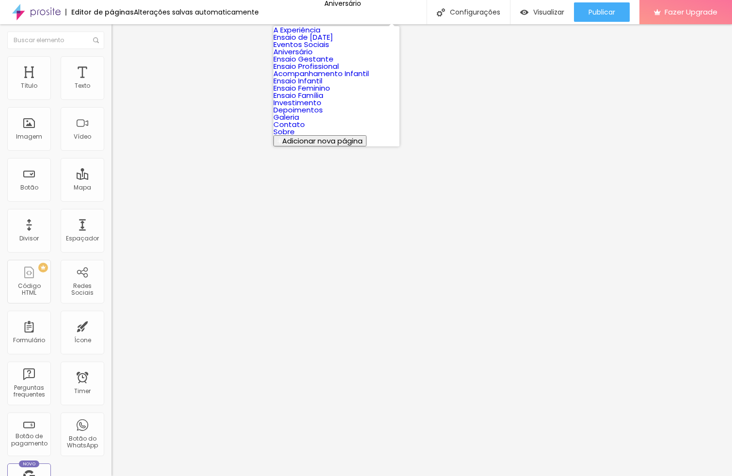
scroll to position [153, 0]
click at [319, 97] on link "Investimento" at bounding box center [297, 102] width 48 height 10
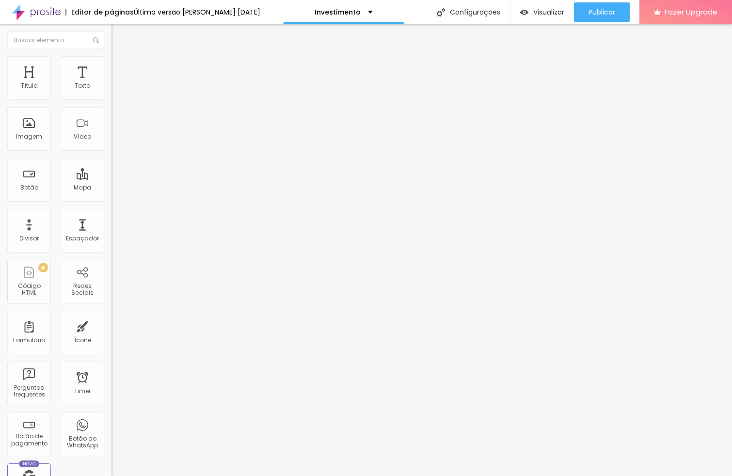
click at [111, 199] on input "[URL][DOMAIN_NAME]" at bounding box center [169, 194] width 116 height 10
type input "[URL][DOMAIN_NAME]"
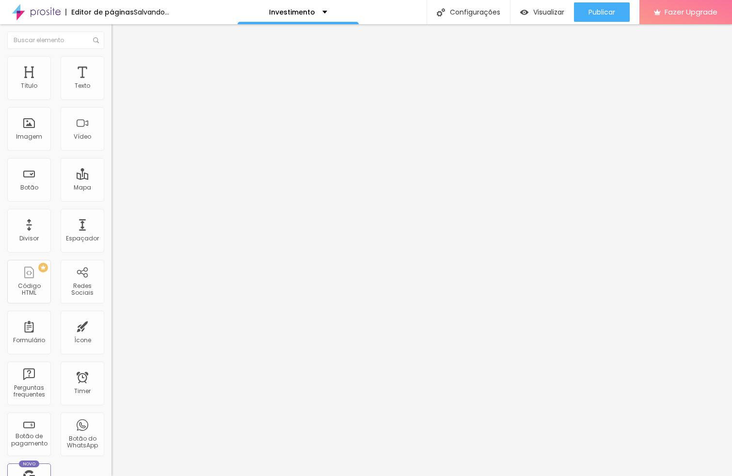
scroll to position [0, 0]
click at [111, 199] on input "[URL][DOMAIN_NAME]" at bounding box center [169, 194] width 116 height 10
click at [111, 199] on input "text" at bounding box center [169, 194] width 116 height 10
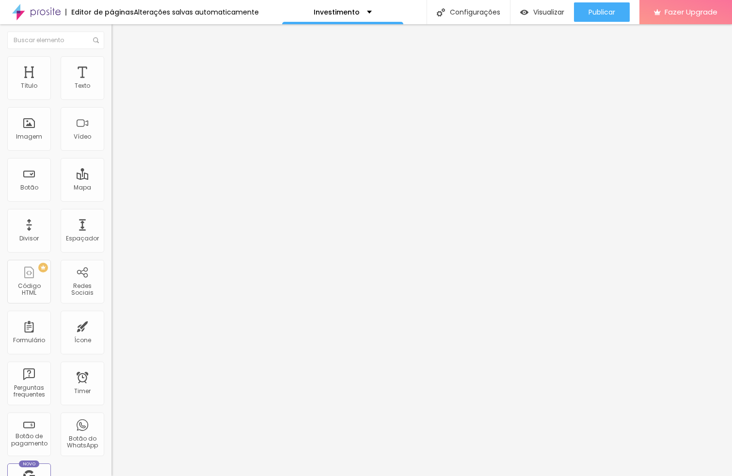
paste input "[URL][DOMAIN_NAME]"
type input "[URL][DOMAIN_NAME]"
click at [111, 199] on input "[URL][DOMAIN_NAME]" at bounding box center [169, 194] width 116 height 10
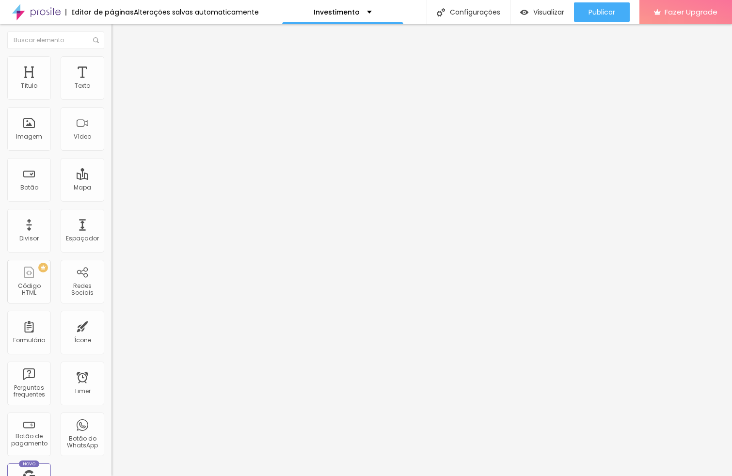
click at [111, 199] on input "[URL][DOMAIN_NAME]" at bounding box center [169, 194] width 116 height 10
click at [111, 199] on input "https://dominiquelibrelato.alboompro.com/ensaio-profissional" at bounding box center [169, 194] width 116 height 10
click at [111, 199] on input "https://dominiquelibrelato.alboompro.com/ensaio-gestante" at bounding box center [169, 194] width 116 height 10
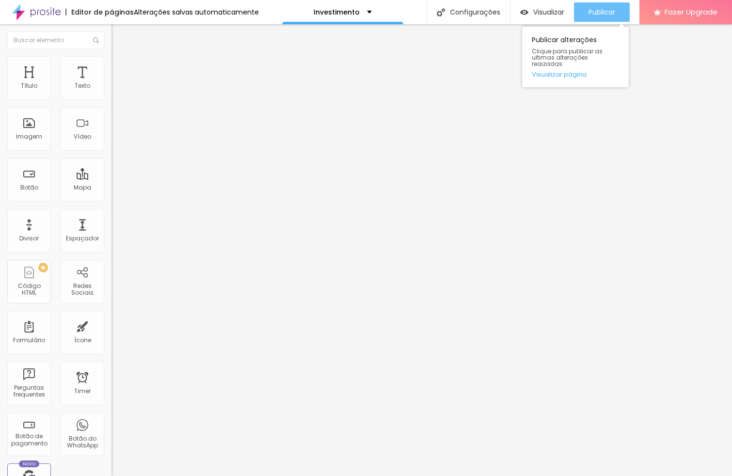
click at [585, 18] on button "Publicar" at bounding box center [602, 11] width 56 height 19
click at [559, 71] on link "Visualizar página" at bounding box center [574, 74] width 87 height 6
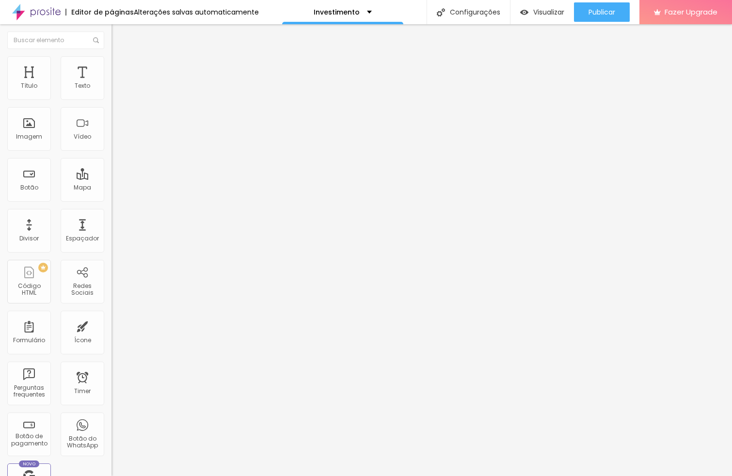
drag, startPoint x: 42, startPoint y: 276, endPoint x: 64, endPoint y: 279, distance: 22.5
click at [111, 221] on div "Abrir em uma nova aba" at bounding box center [166, 219] width 111 height 5
drag, startPoint x: 28, startPoint y: 276, endPoint x: 35, endPoint y: 278, distance: 8.0
click at [111, 221] on div "Abrir em uma nova aba" at bounding box center [166, 219] width 111 height 5
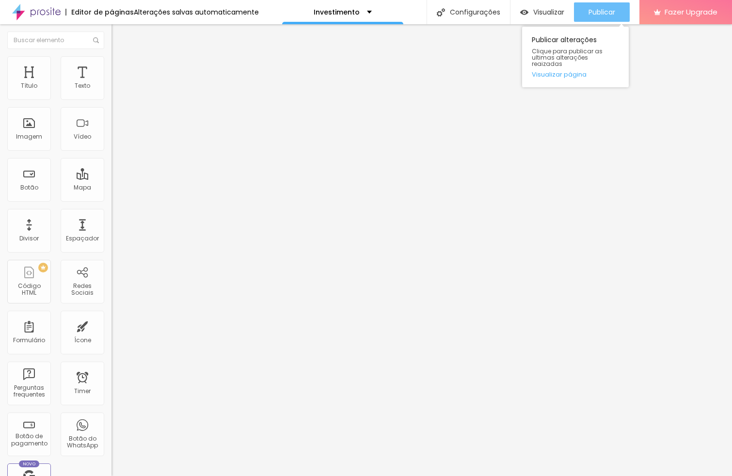
click at [581, 16] on button "Publicar" at bounding box center [602, 11] width 56 height 19
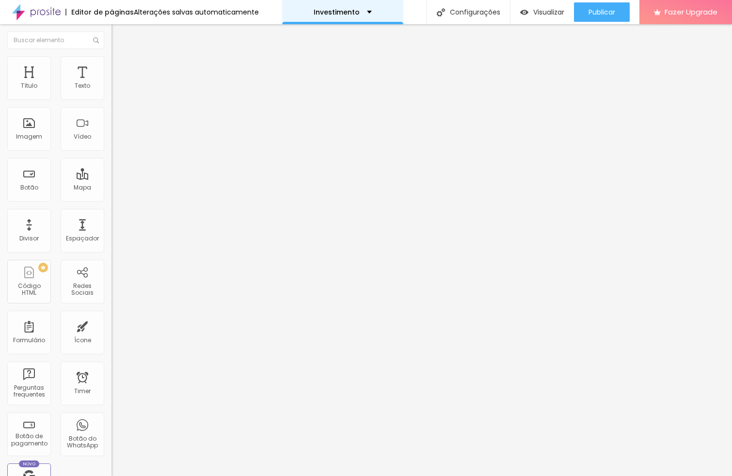
click at [340, 10] on p "Investimento" at bounding box center [336, 12] width 46 height 7
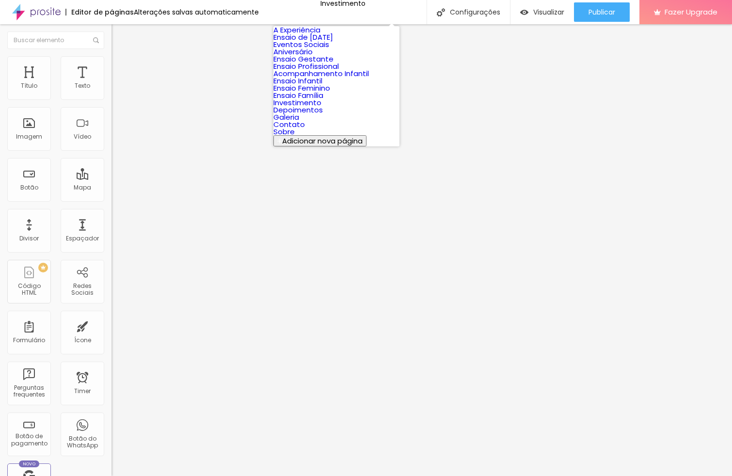
click at [315, 42] on link "Ensaio de [DATE]" at bounding box center [303, 37] width 60 height 10
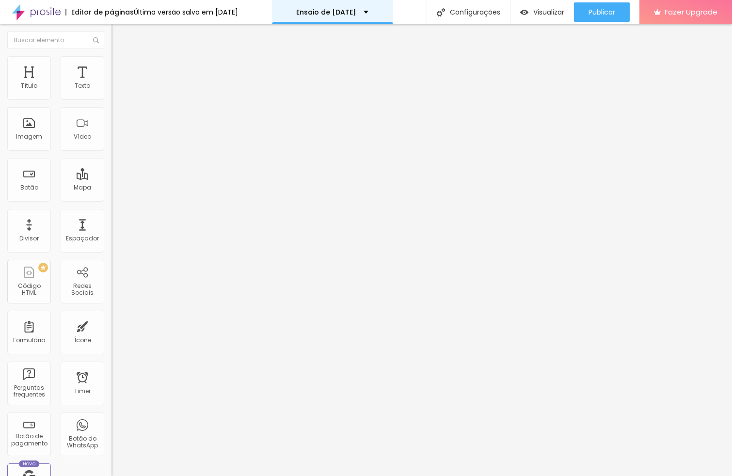
click at [303, 6] on div "Ensaio de [DATE]" at bounding box center [332, 12] width 121 height 24
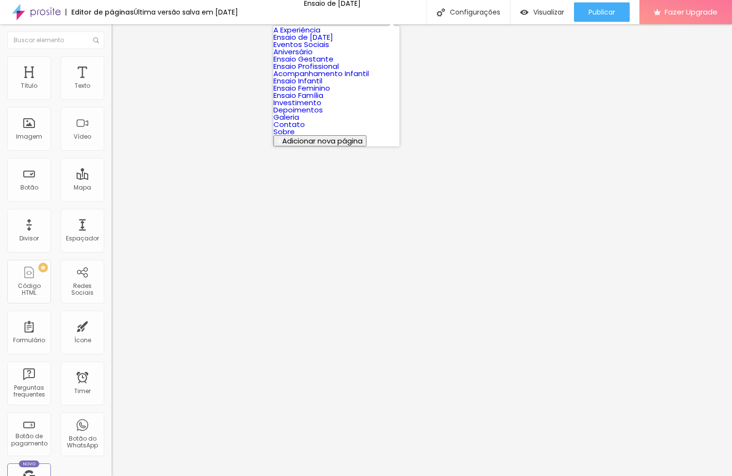
scroll to position [153, 0]
click at [323, 105] on link "Depoimentos" at bounding box center [297, 110] width 49 height 10
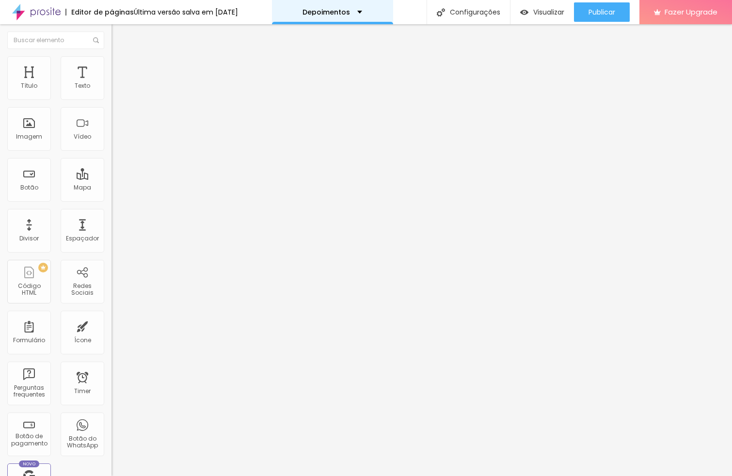
click at [337, 10] on p "Depoimentos" at bounding box center [325, 12] width 47 height 7
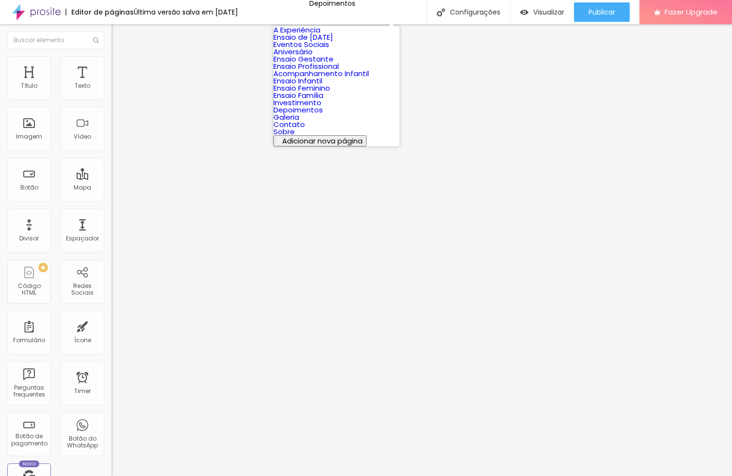
scroll to position [98, 0]
click at [323, 100] on link "Ensaio Família" at bounding box center [298, 95] width 50 height 10
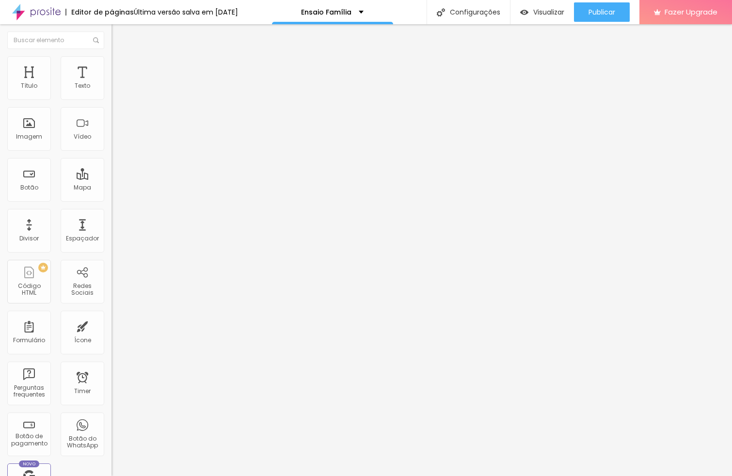
click at [134, 10] on div "Última versão salva em [DATE]" at bounding box center [186, 12] width 104 height 7
click at [111, 11] on div "Editor de páginas" at bounding box center [99, 12] width 68 height 7
click at [111, 62] on img at bounding box center [115, 60] width 9 height 9
click at [120, 66] on span "Avançado" at bounding box center [136, 63] width 32 height 8
click at [111, 203] on img at bounding box center [166, 258] width 111 height 111
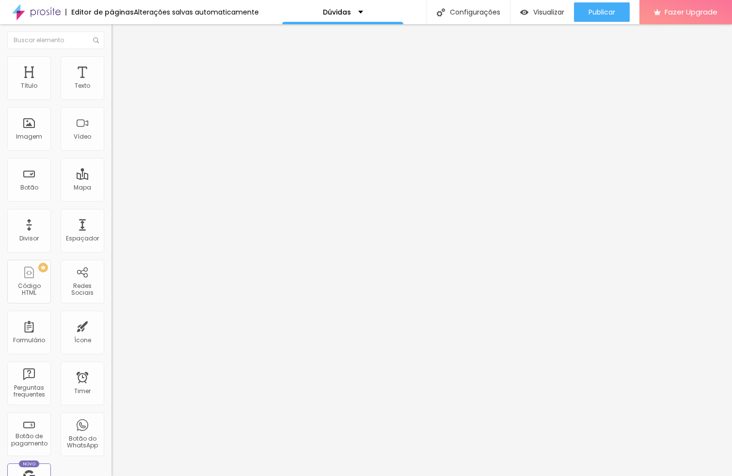
click at [111, 56] on li "Estilo" at bounding box center [166, 52] width 111 height 10
click at [111, 63] on li "Avançado" at bounding box center [166, 61] width 111 height 10
click at [116, 89] on icon "button" at bounding box center [118, 87] width 4 height 4
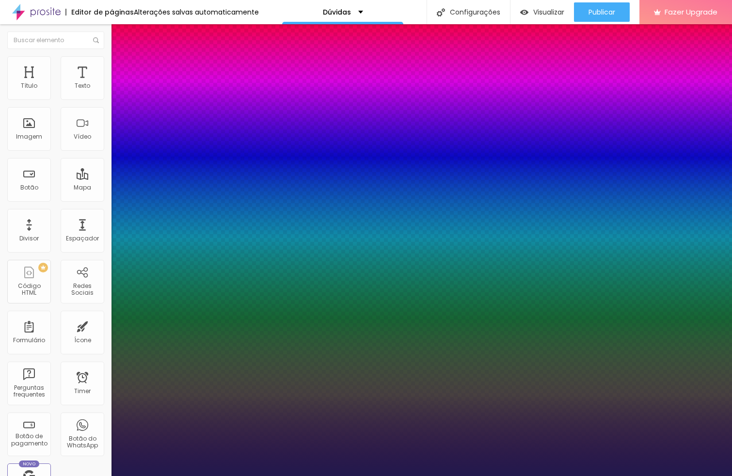
type input "1"
select select "Montserrat"
type input "1"
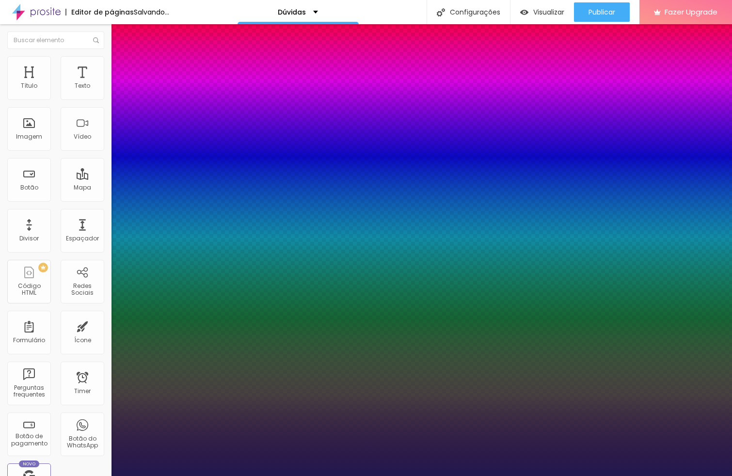
click at [278, 475] on div at bounding box center [366, 476] width 732 height 0
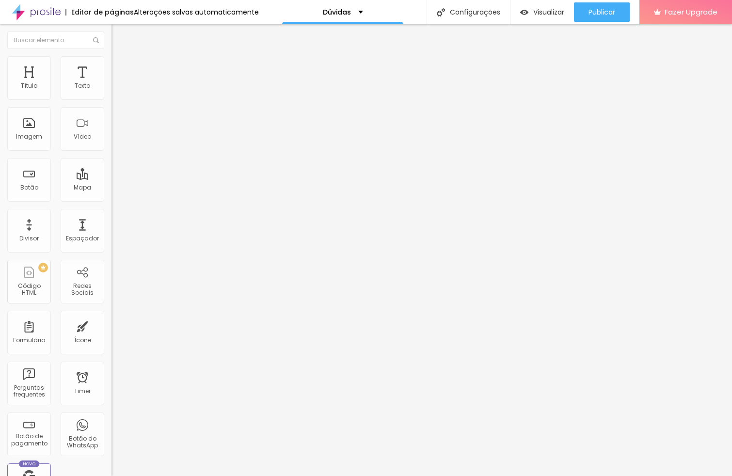
click at [115, 140] on icon "button" at bounding box center [118, 138] width 6 height 6
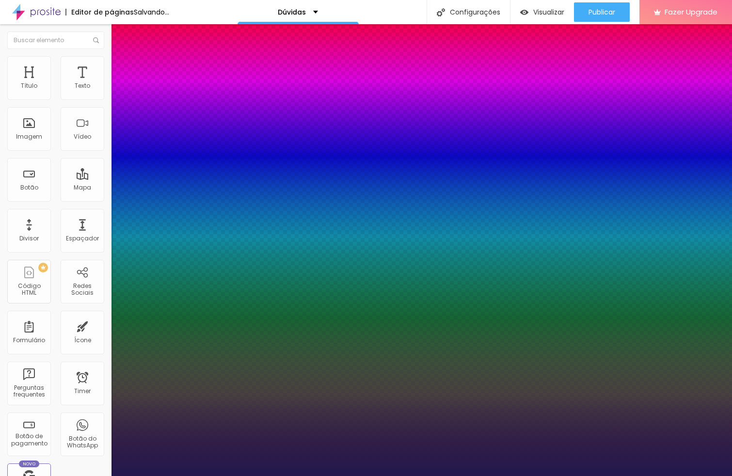
type input "1"
select select "Montserrat"
type input "1"
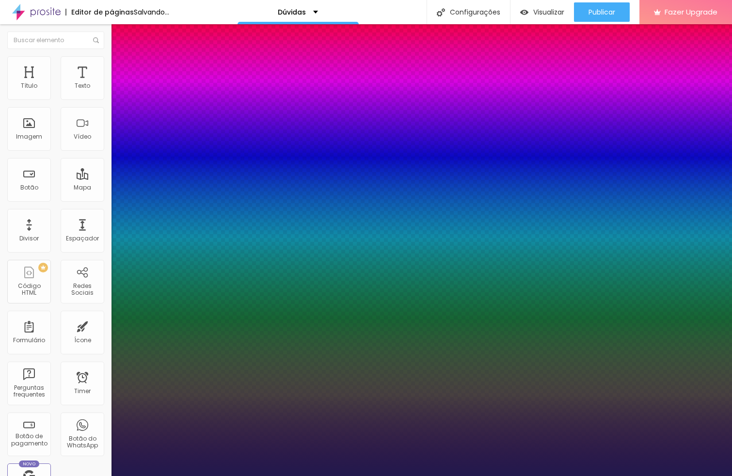
click at [340, 475] on div at bounding box center [366, 476] width 732 height 0
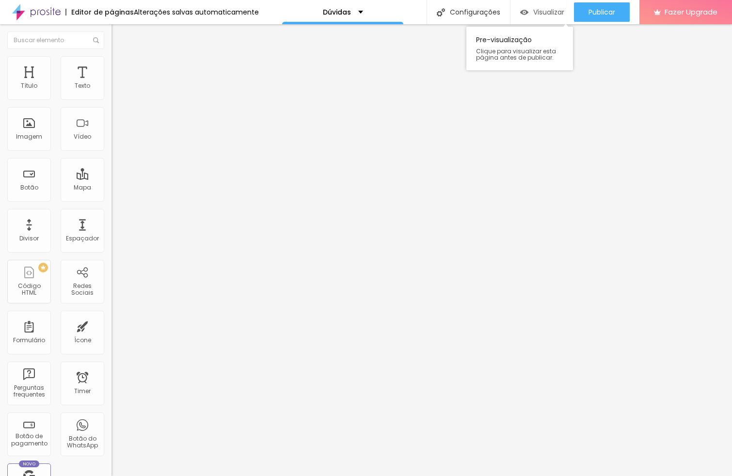
click at [541, 16] on span "Visualizar" at bounding box center [548, 12] width 31 height 8
